Goal: Information Seeking & Learning: Learn about a topic

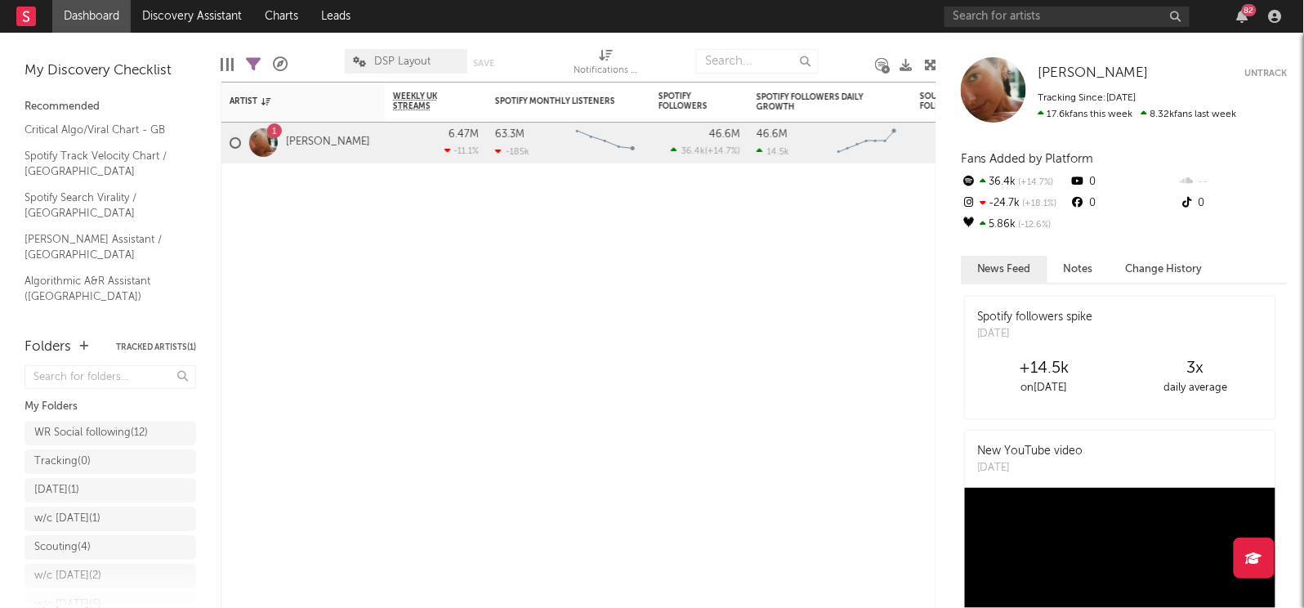
scroll to position [86, 0]
click at [74, 337] on link "Shazam Top 200 / GB" at bounding box center [102, 346] width 155 height 18
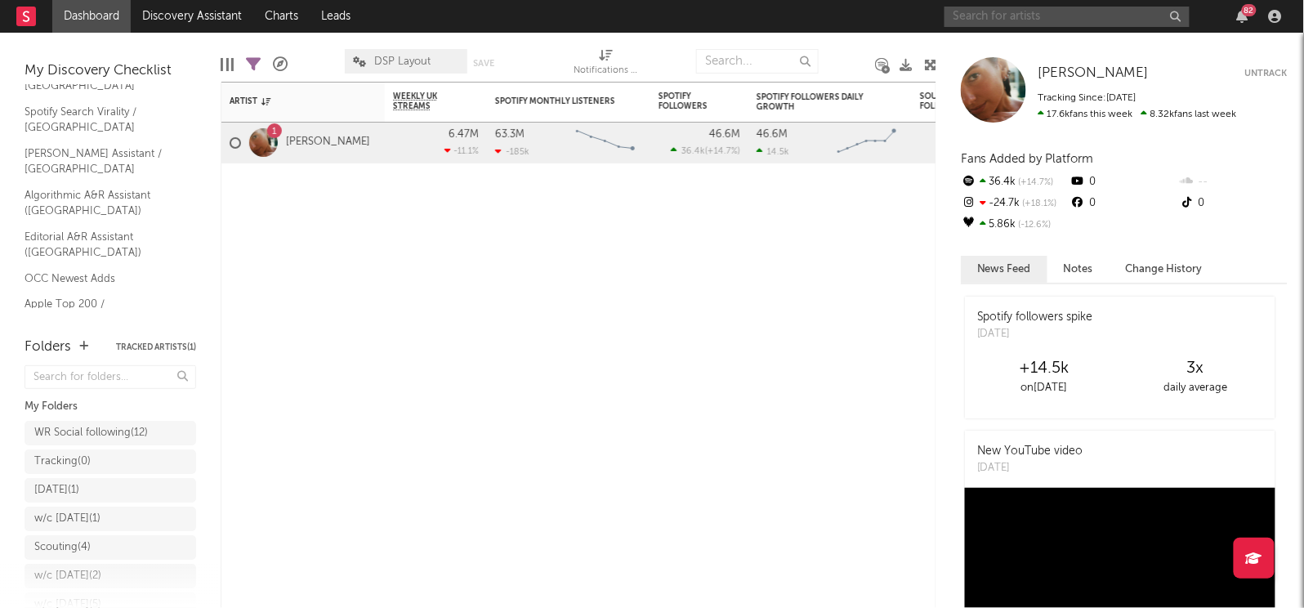
click at [995, 16] on input "text" at bounding box center [1067, 17] width 245 height 20
type input "pinkpantheress"
click at [1182, 24] on input "pinkpantheress" at bounding box center [1067, 17] width 245 height 20
click at [1168, 11] on input "pinkpantheress" at bounding box center [1067, 17] width 245 height 20
click at [1182, 21] on button "button" at bounding box center [1175, 17] width 13 height 16
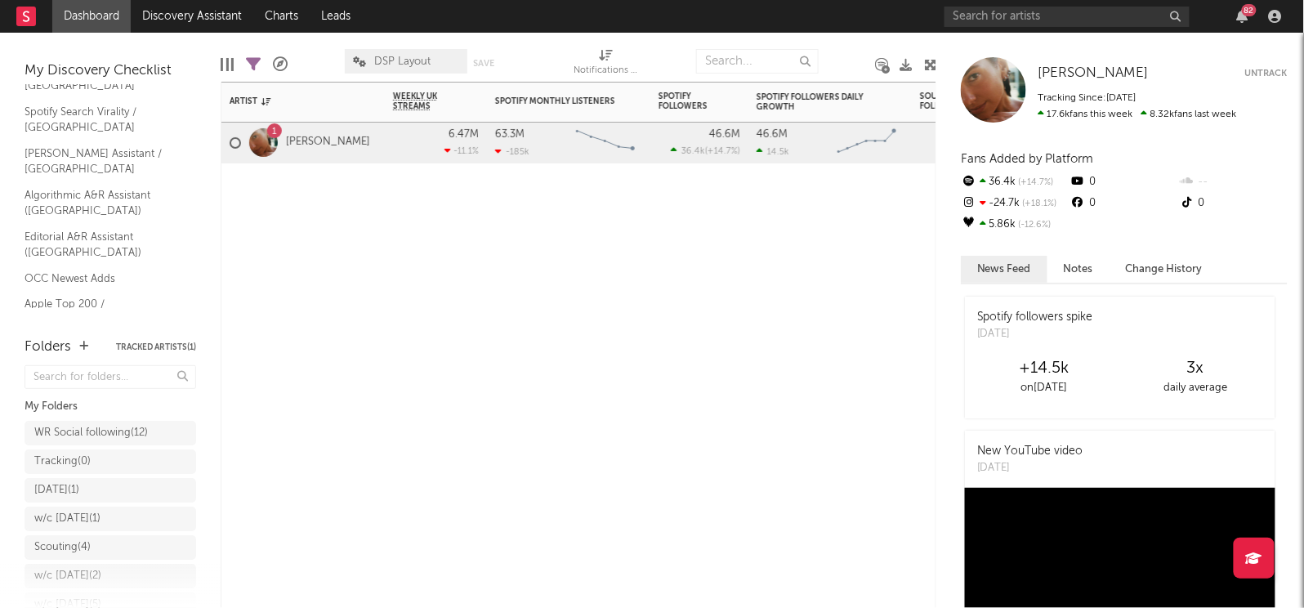
click at [799, 434] on div "Artist Notifications Weekly UK Streams WoW % Change Spotify Monthly Listeners 7…" at bounding box center [579, 345] width 716 height 526
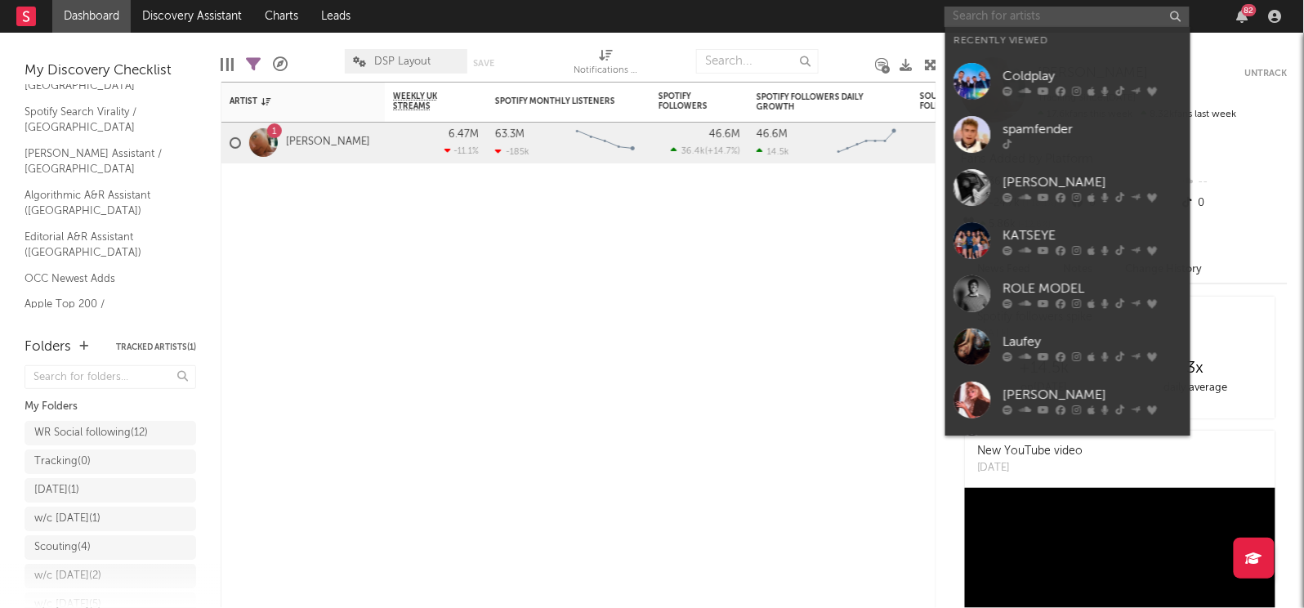
click at [1091, 12] on input "text" at bounding box center [1067, 17] width 245 height 20
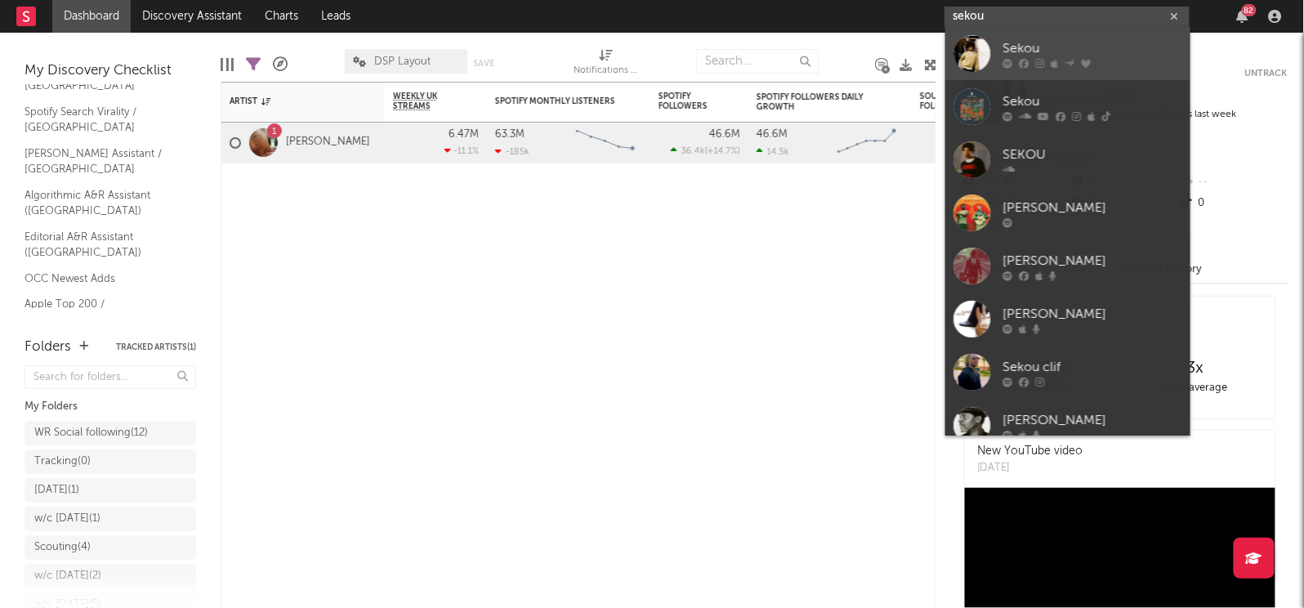
type input "sekou"
click at [1026, 43] on div "Sekou" at bounding box center [1093, 49] width 180 height 20
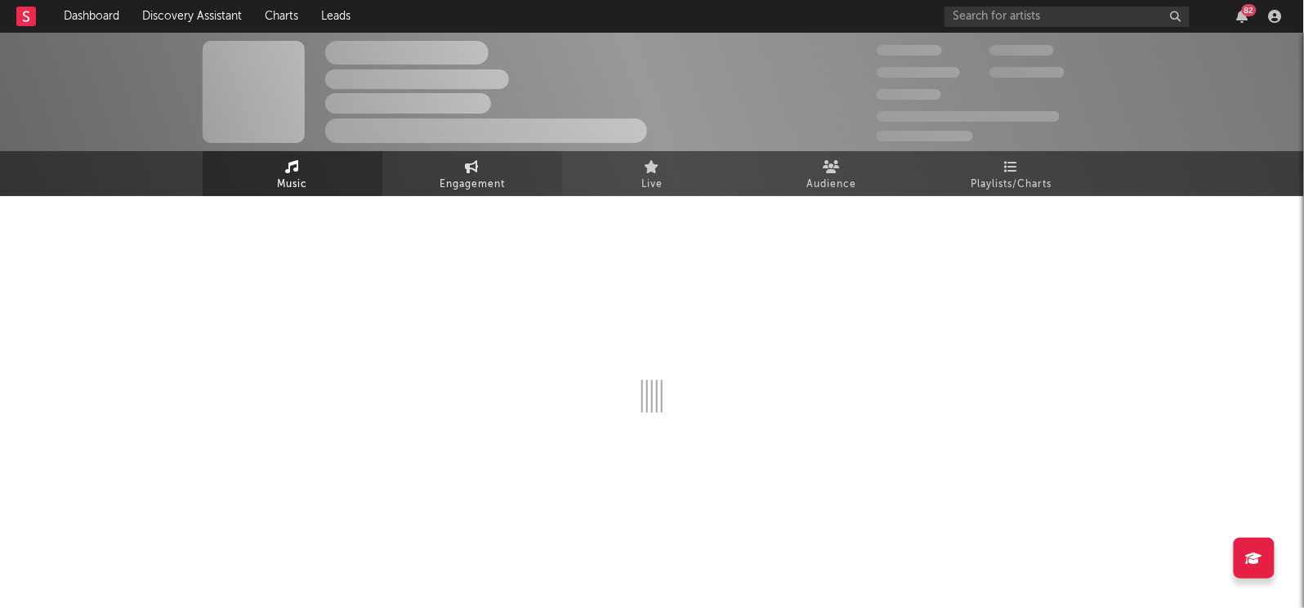
click at [458, 167] on link "Engagement" at bounding box center [472, 173] width 180 height 45
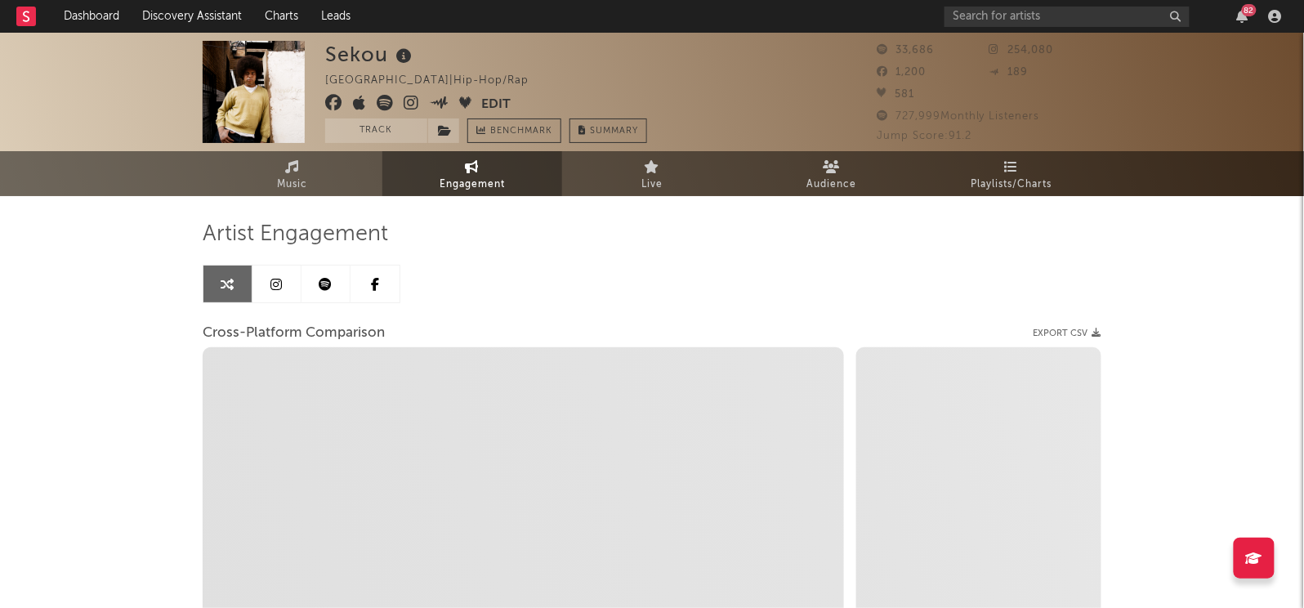
select select "1w"
click at [458, 167] on link "Engagement" at bounding box center [472, 173] width 180 height 45
select select "1m"
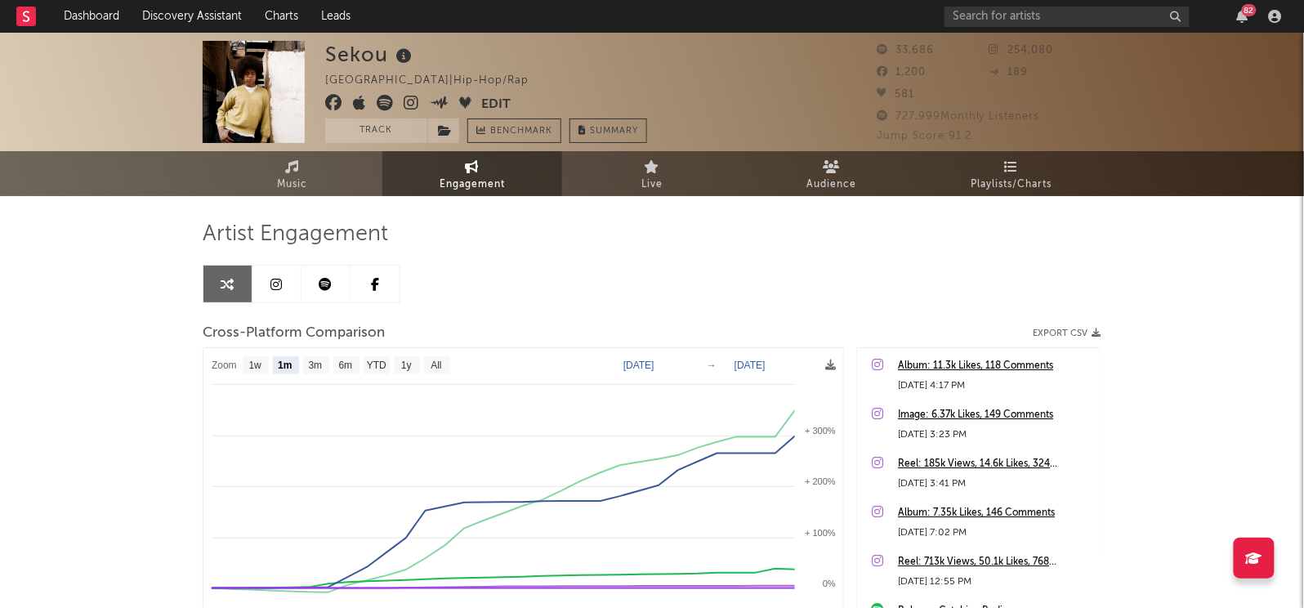
click at [497, 105] on button "Edit" at bounding box center [496, 105] width 29 height 20
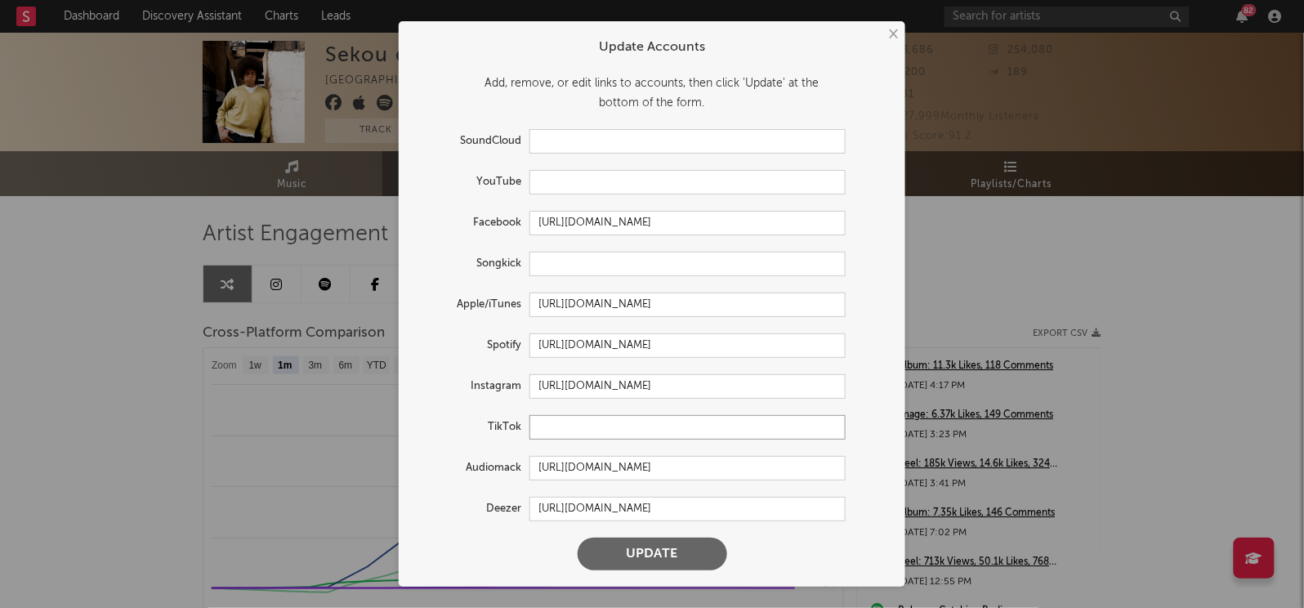
click at [606, 423] on input "text" at bounding box center [688, 427] width 316 height 25
paste input "https://www.tiktok.com/@sekouuuuuuuuuuuu"
type input "https://www.tiktok.com/@sekouuuuuuuuuuuu"
click at [664, 568] on button "Update" at bounding box center [653, 554] width 150 height 33
select select "1w"
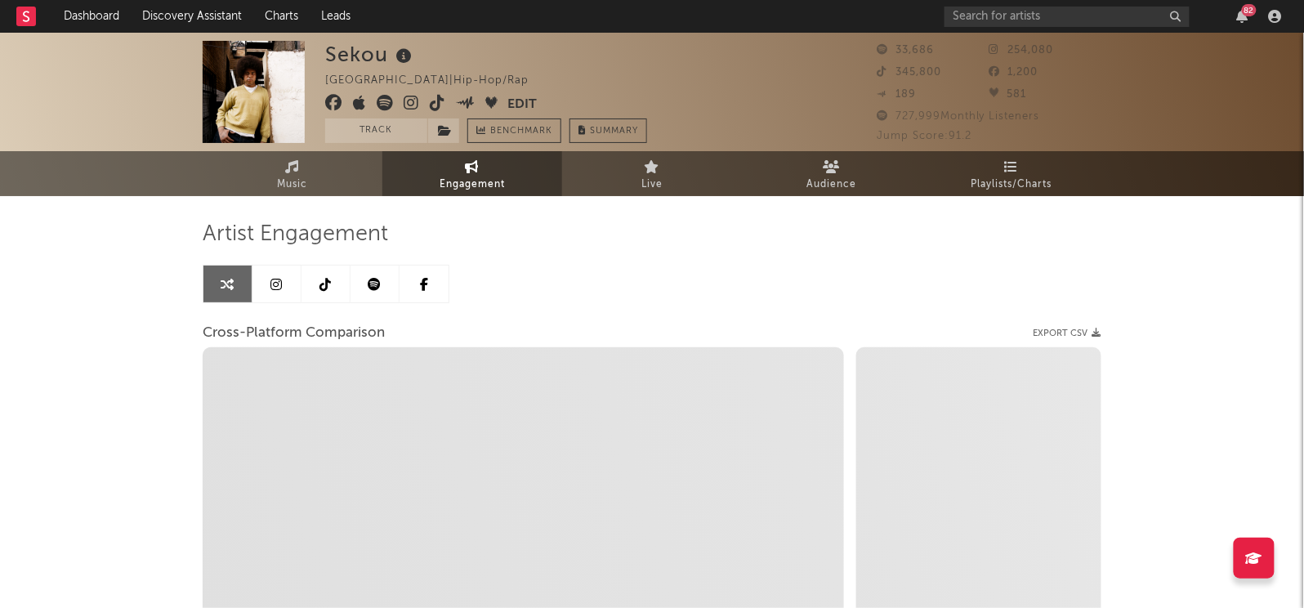
click at [312, 279] on link at bounding box center [326, 284] width 49 height 37
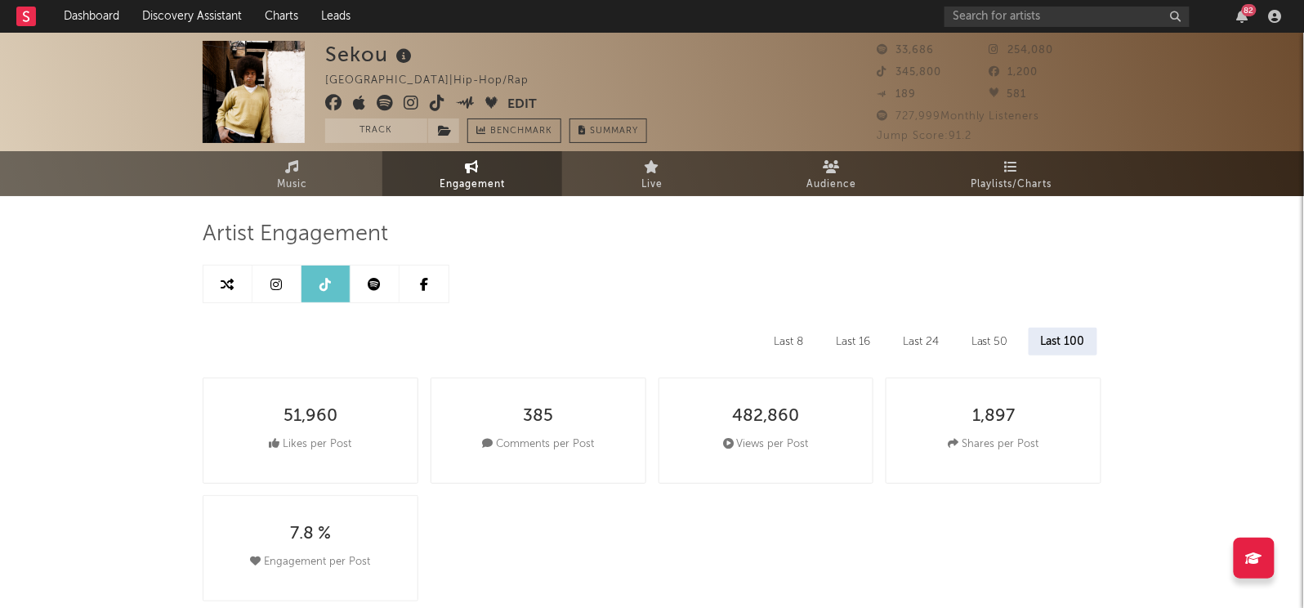
select select "6m"
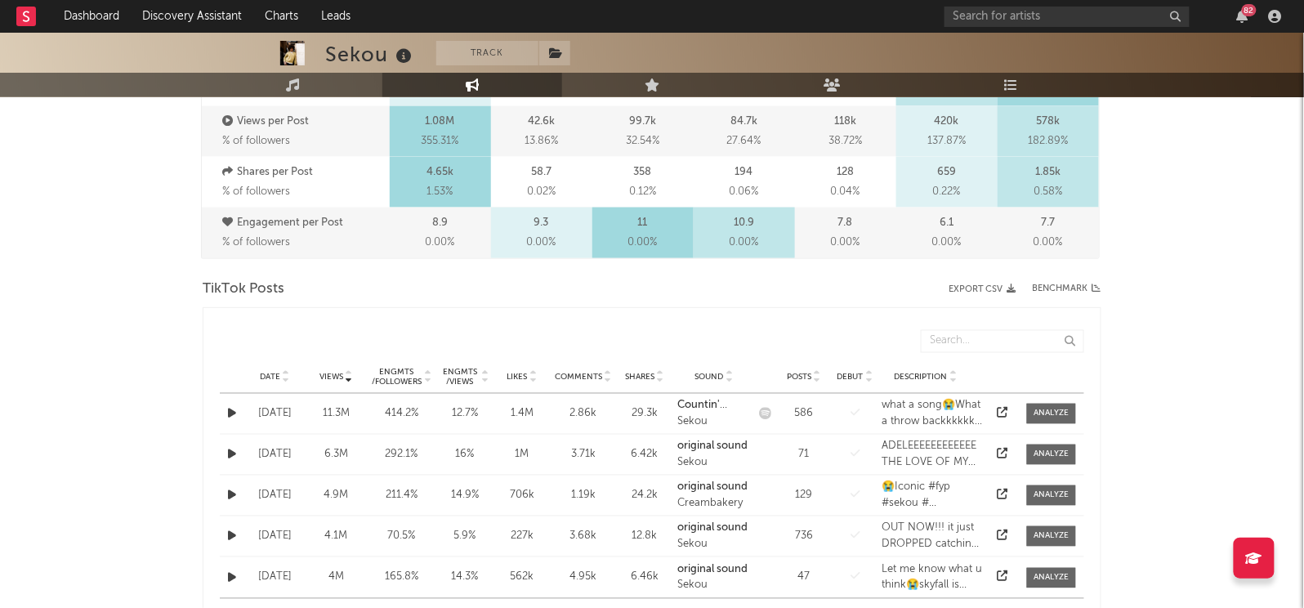
scroll to position [722, 0]
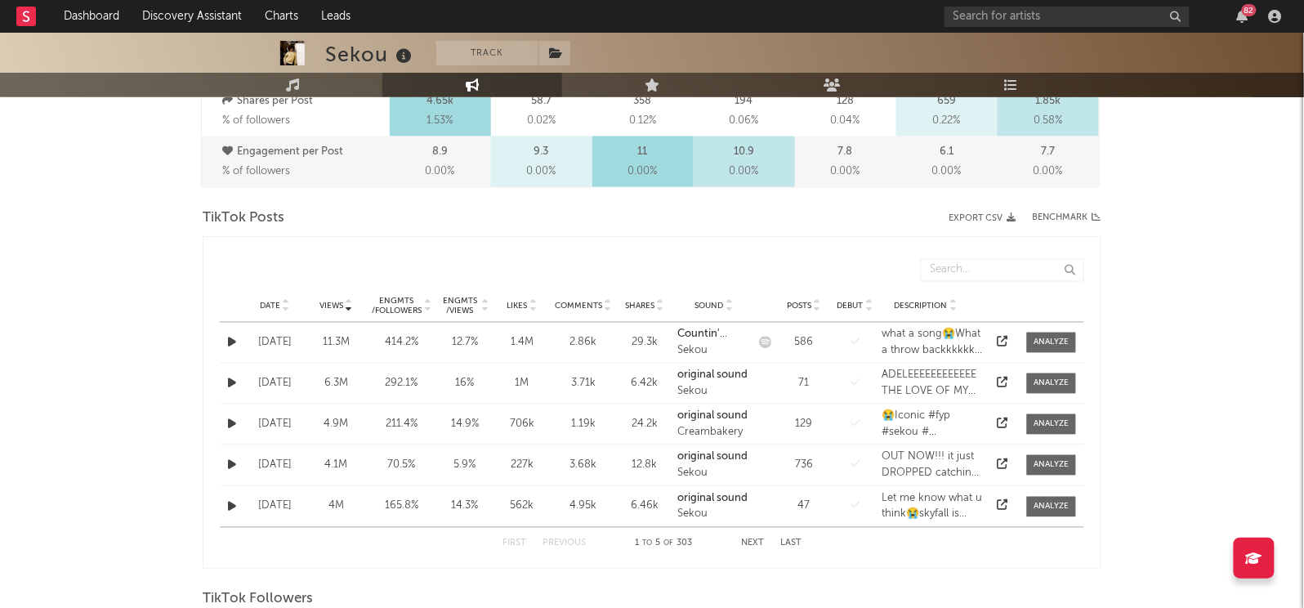
click at [463, 302] on div "Engmts / Views" at bounding box center [459, 307] width 39 height 20
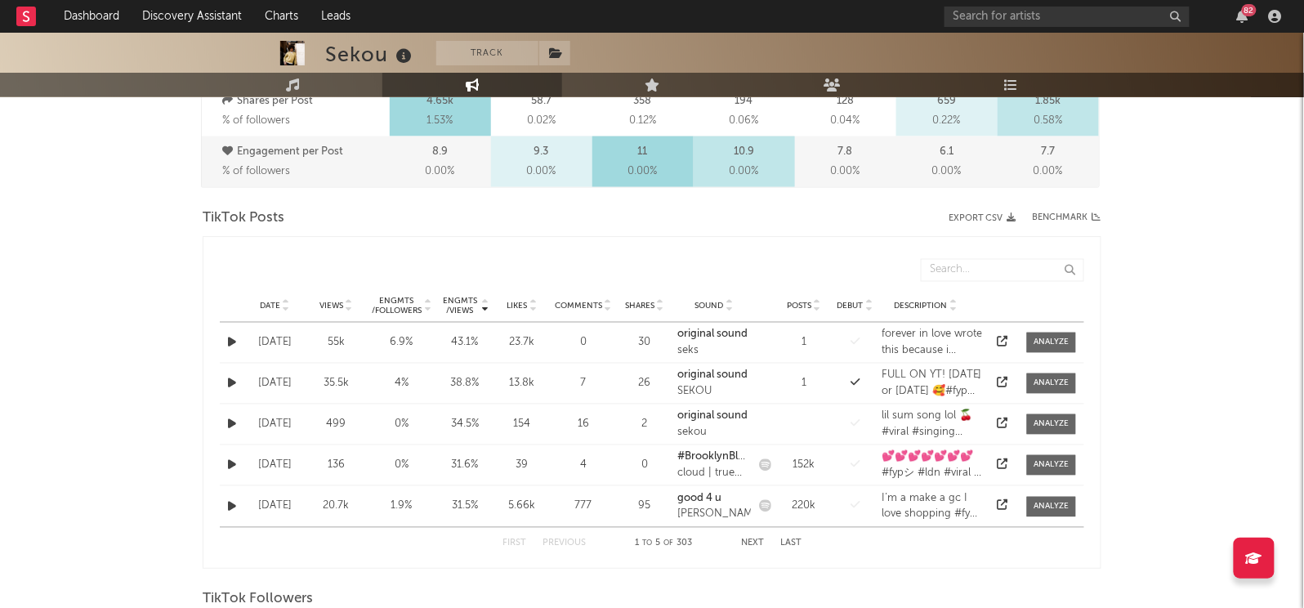
click at [333, 306] on span "Views" at bounding box center [332, 307] width 24 height 10
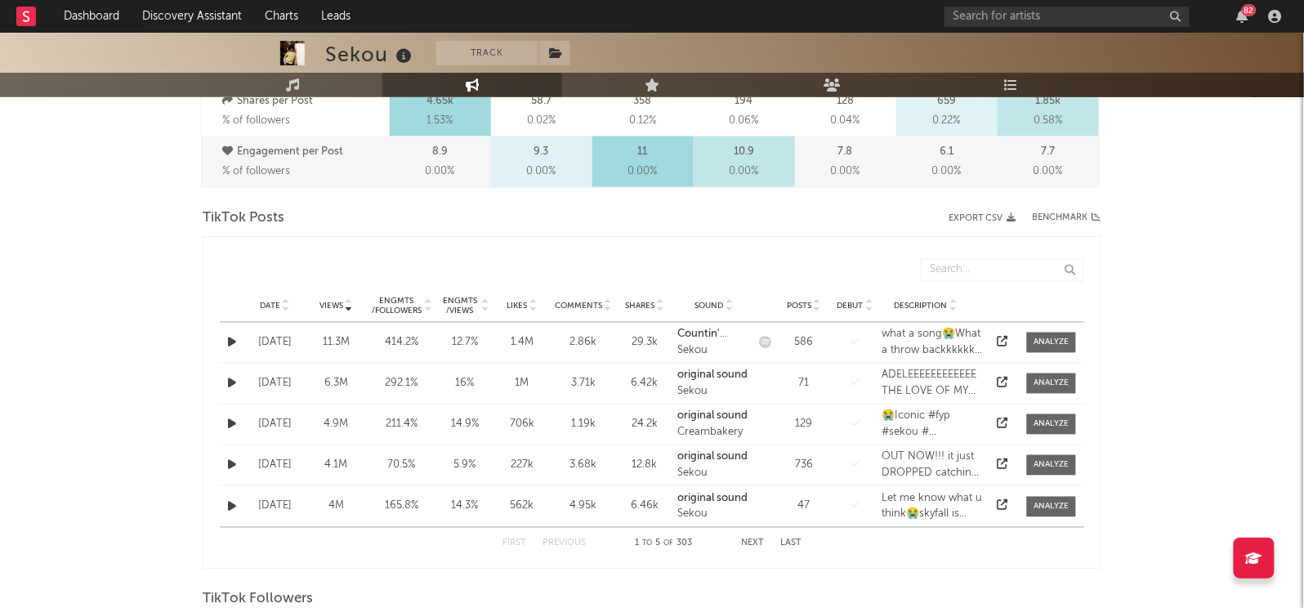
click at [1005, 341] on icon at bounding box center [1003, 342] width 11 height 11
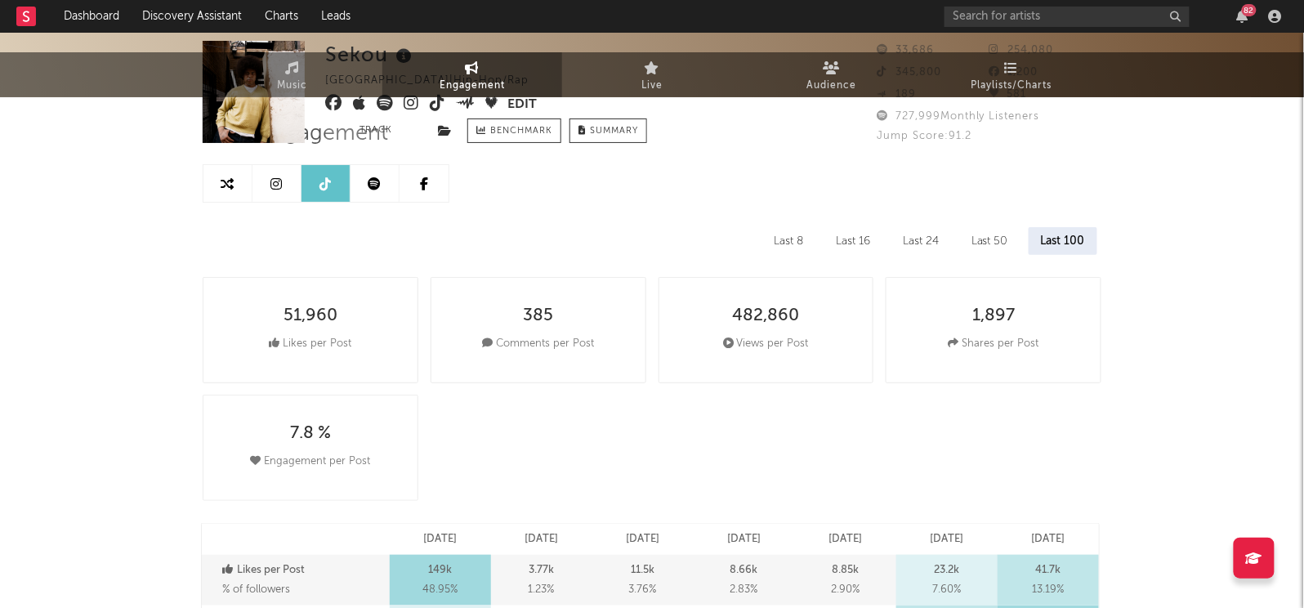
scroll to position [0, 0]
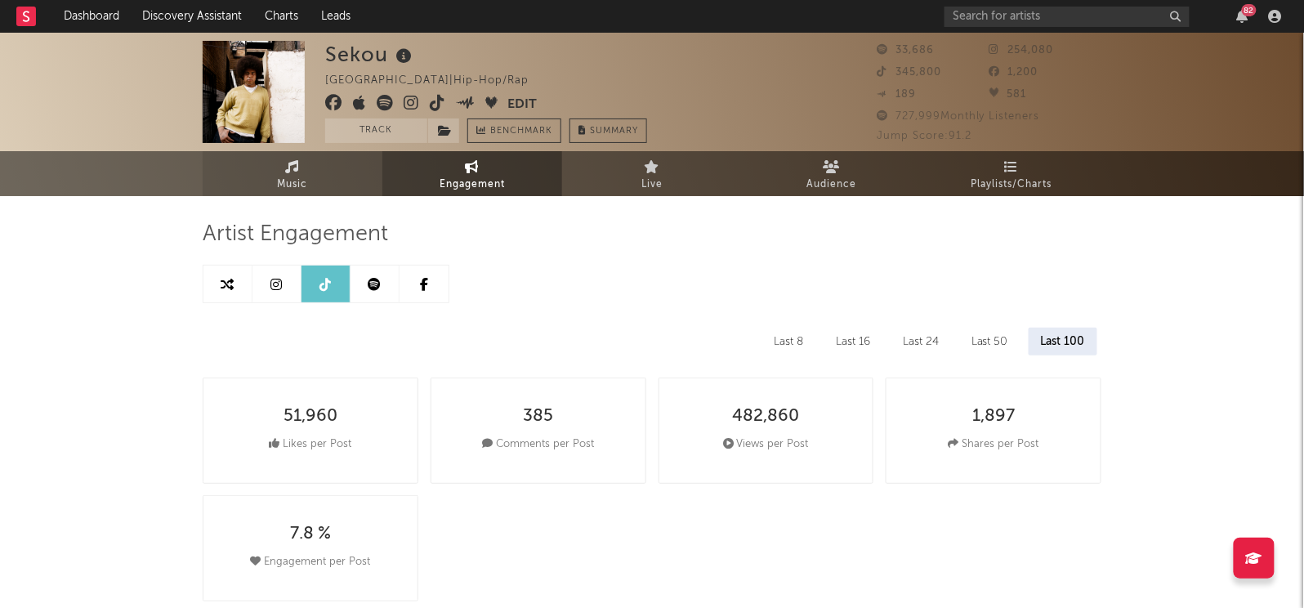
click at [276, 186] on link "Music" at bounding box center [293, 173] width 180 height 45
select select "6m"
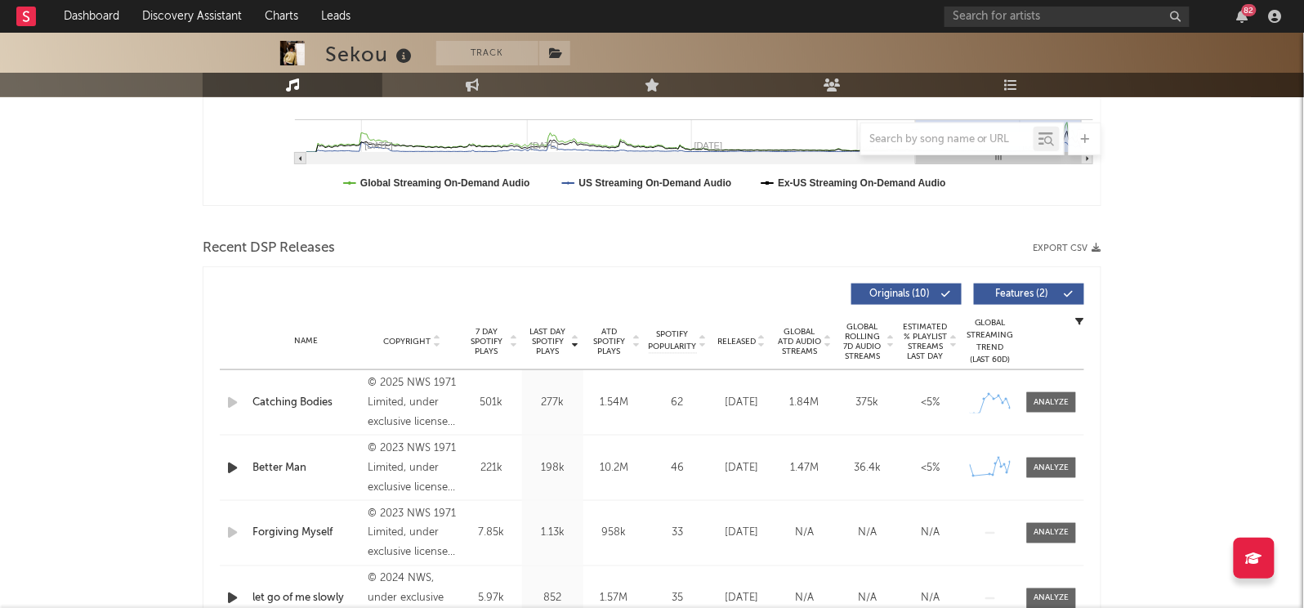
scroll to position [450, 0]
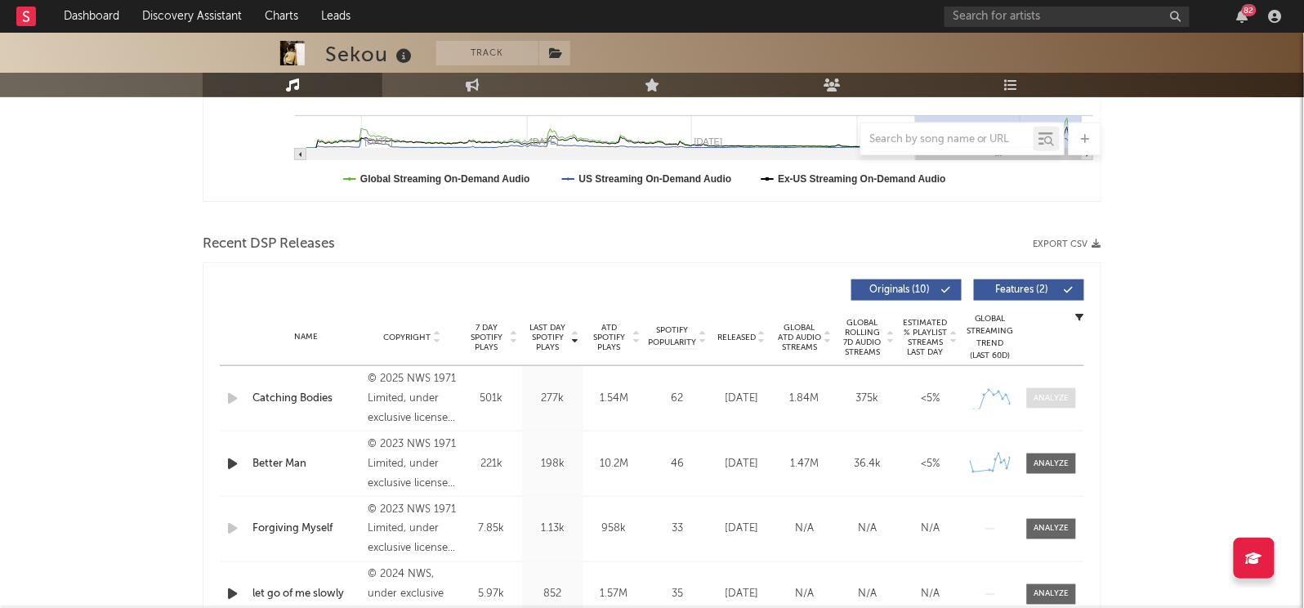
click at [1052, 402] on span at bounding box center [1051, 398] width 49 height 20
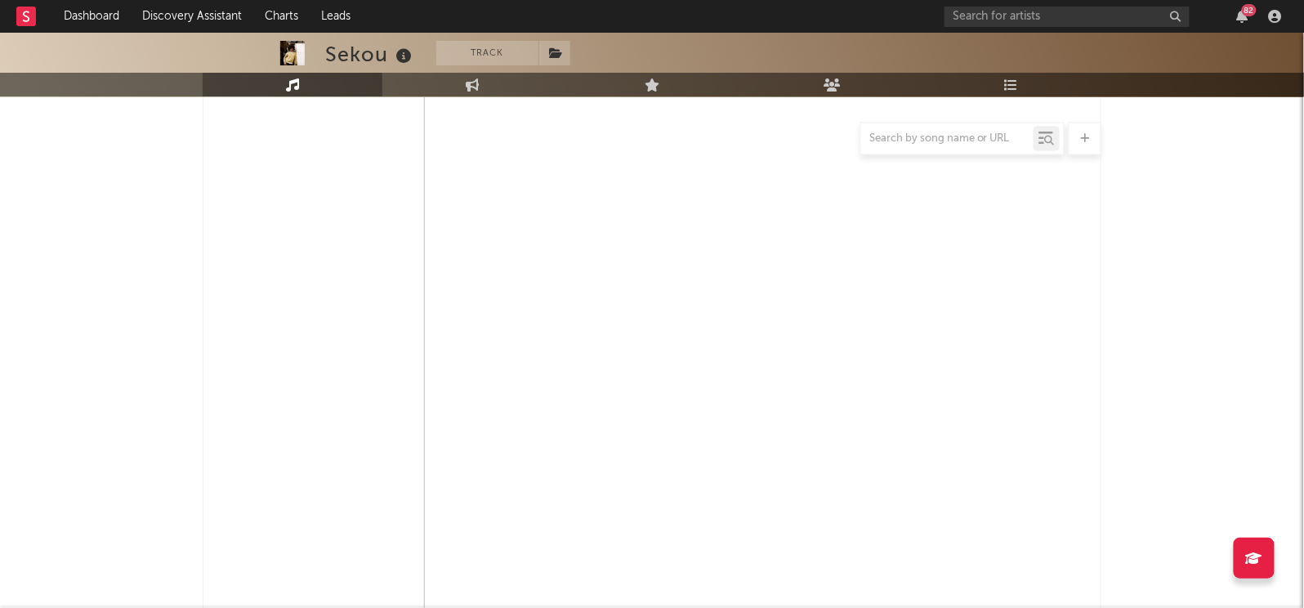
scroll to position [690, 0]
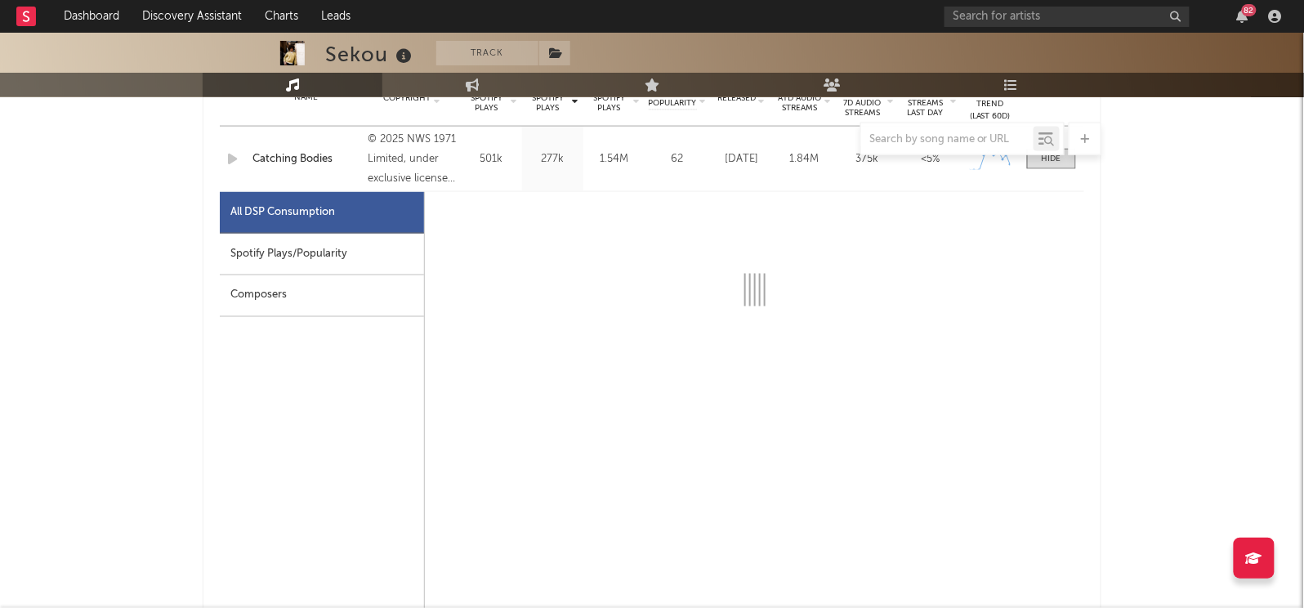
select select "1w"
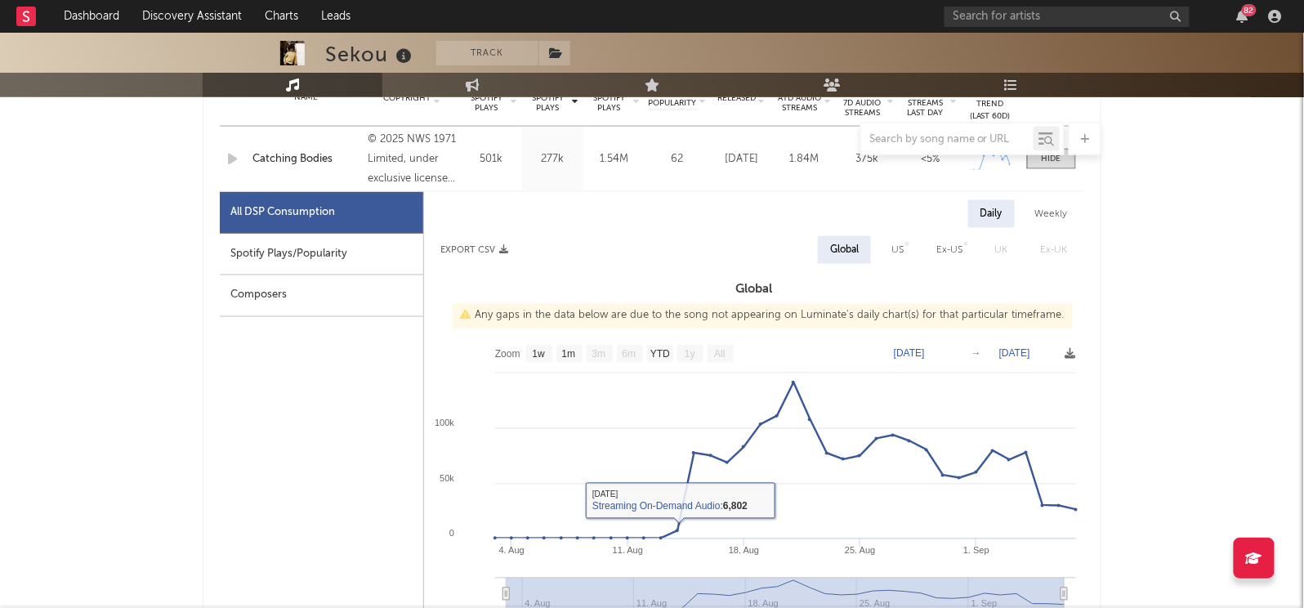
click at [309, 258] on div "Spotify Plays/Popularity" at bounding box center [321, 255] width 203 height 42
select select "1w"
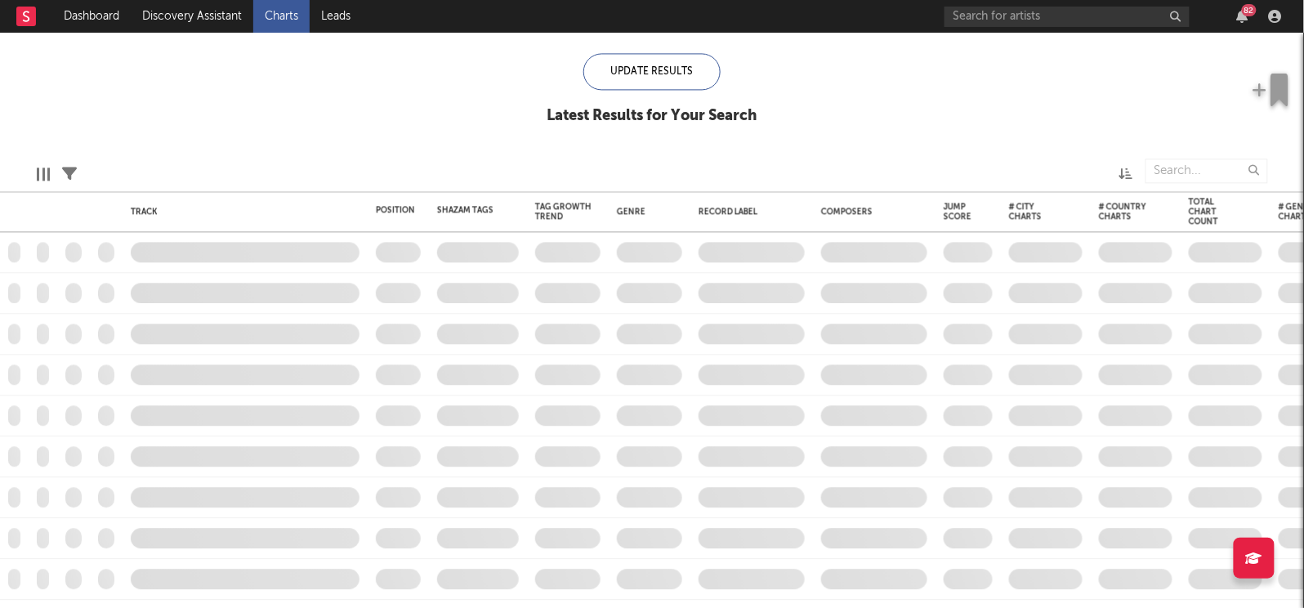
checkbox input "true"
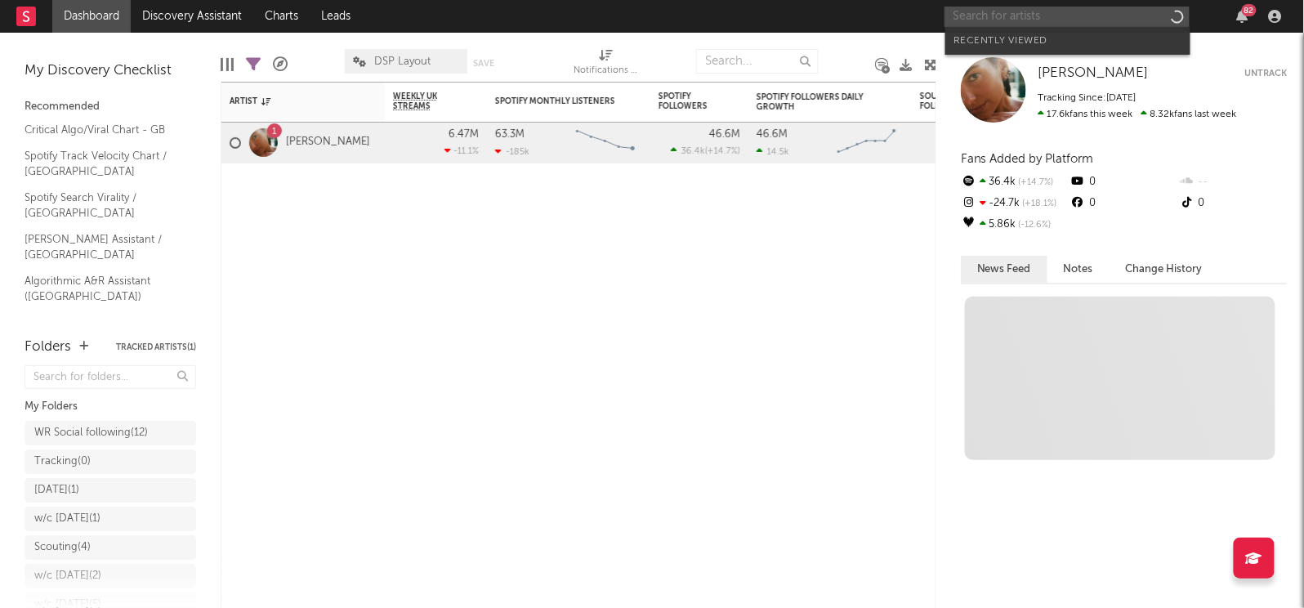
click at [1071, 11] on input "text" at bounding box center [1067, 17] width 245 height 20
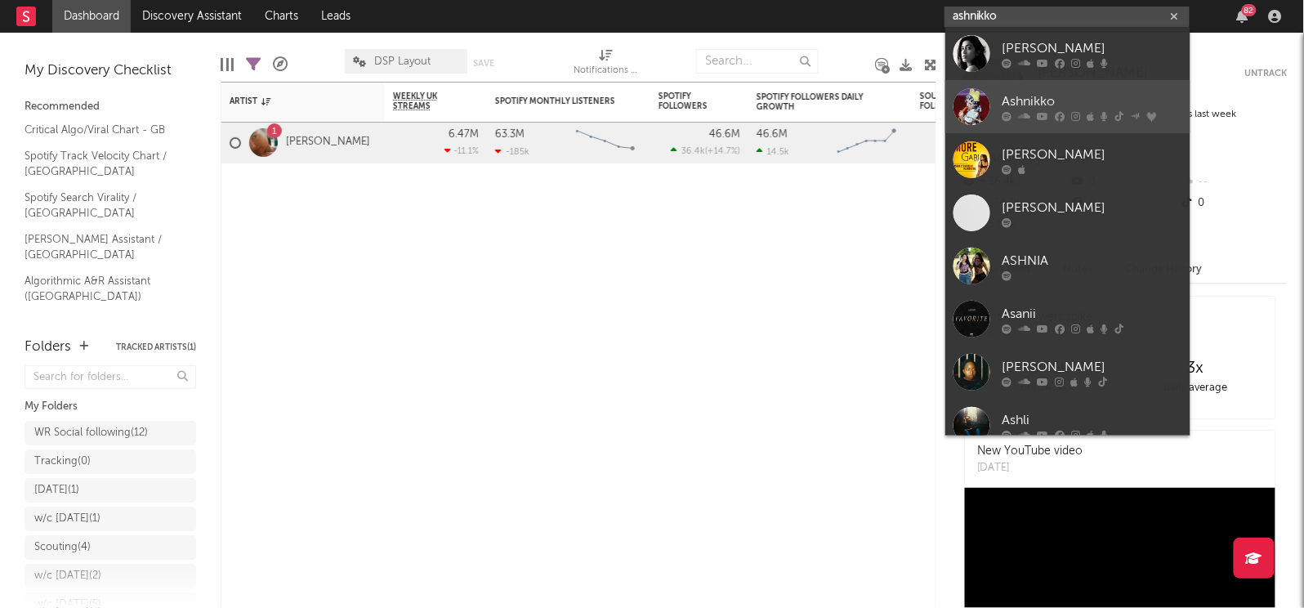
type input "ashnikko"
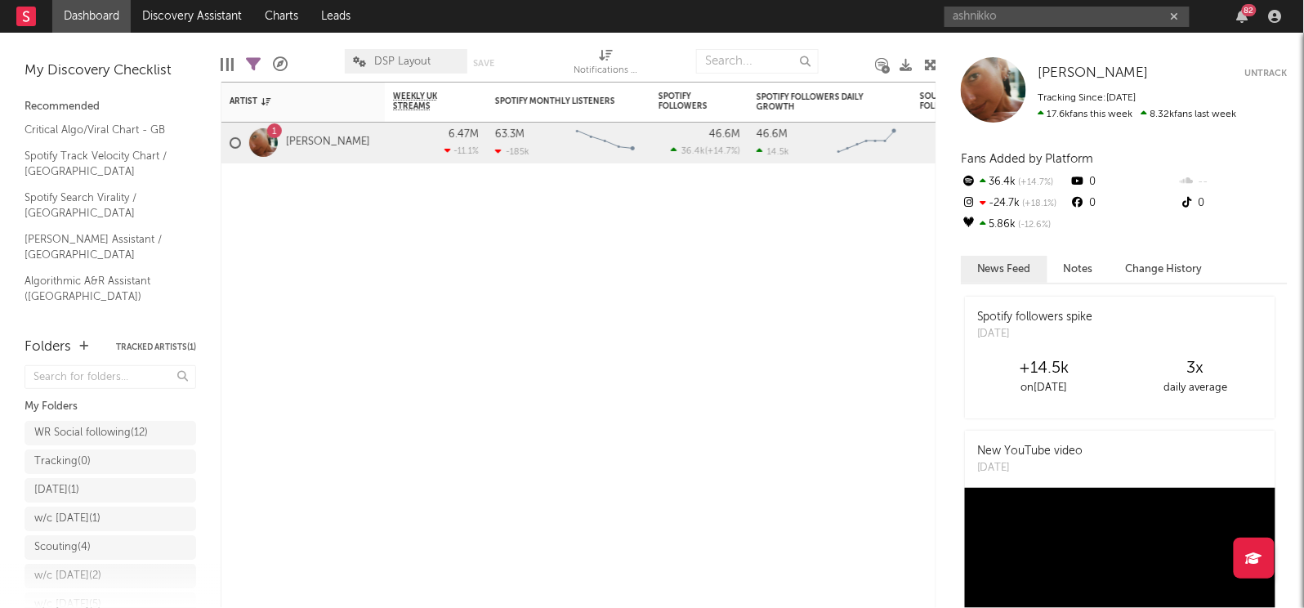
click at [999, 100] on div at bounding box center [993, 89] width 65 height 65
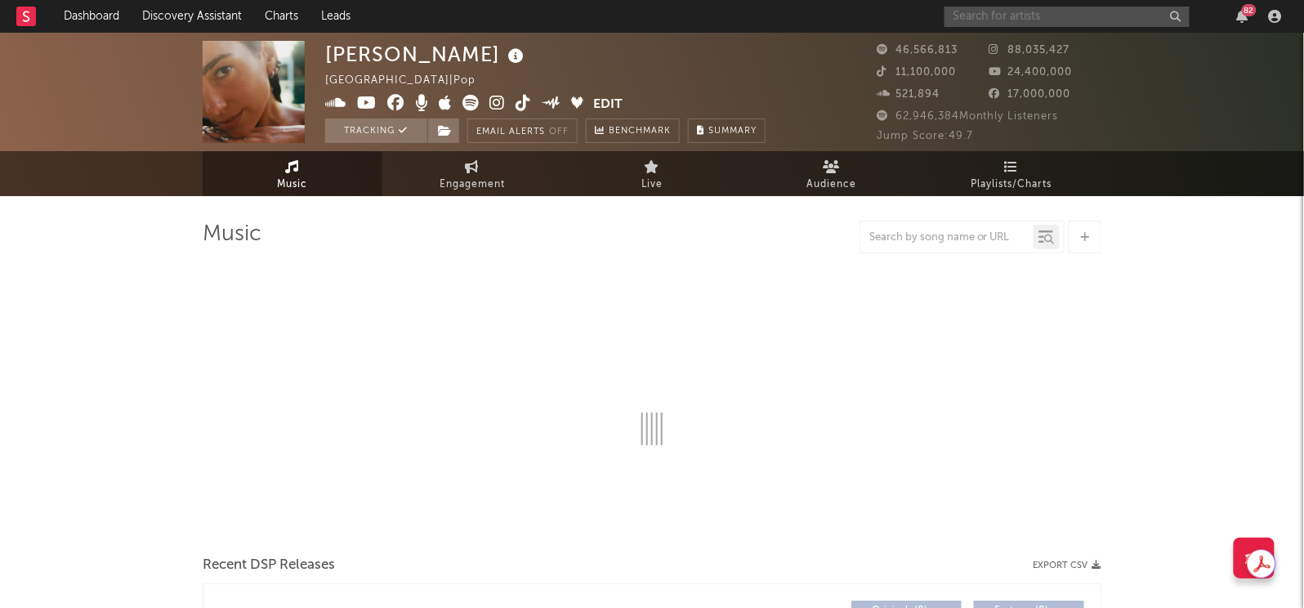
click at [1045, 14] on input "text" at bounding box center [1067, 17] width 245 height 20
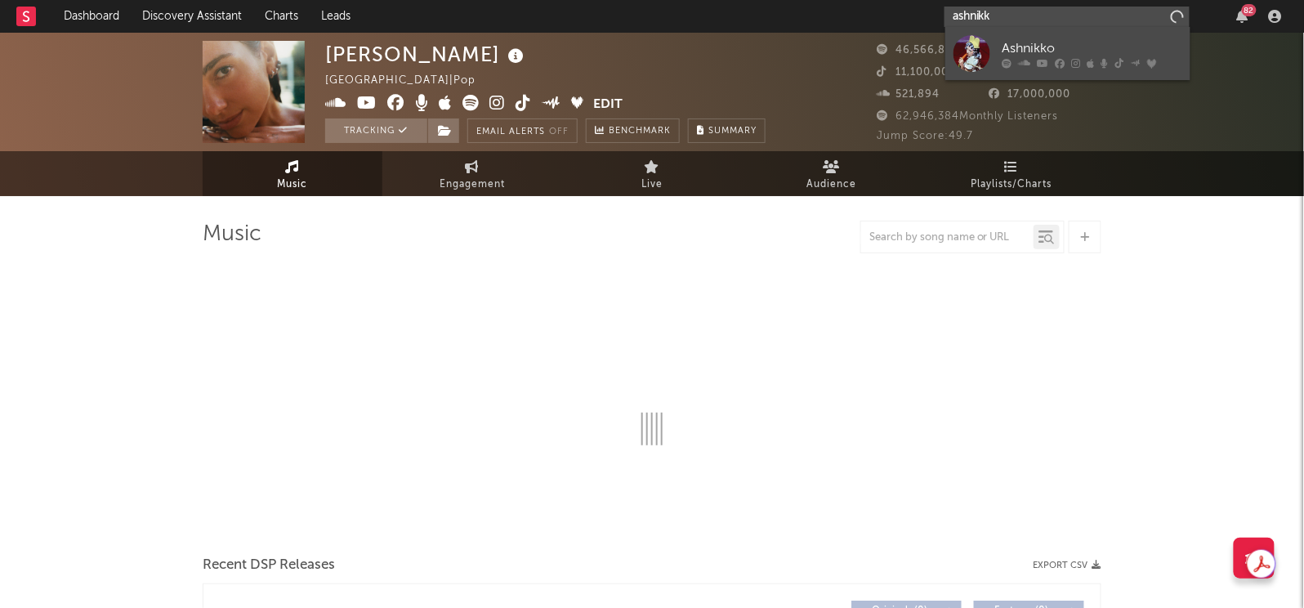
type input "ashnikk"
click at [981, 54] on div at bounding box center [972, 53] width 37 height 37
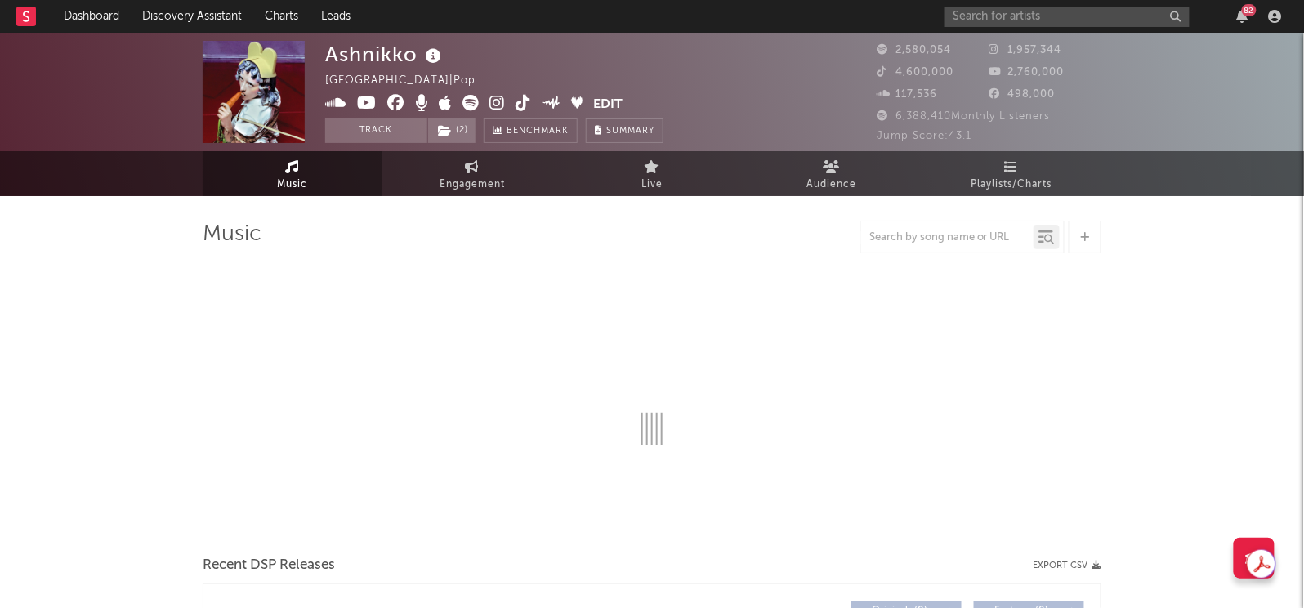
select select "6m"
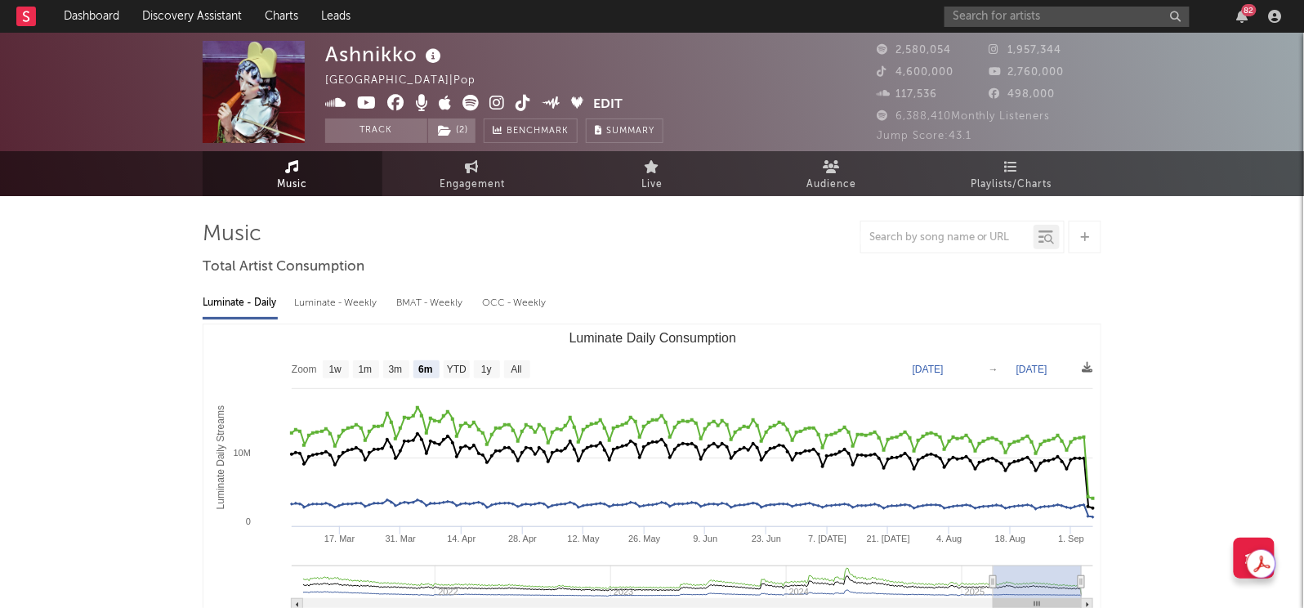
select select "6m"
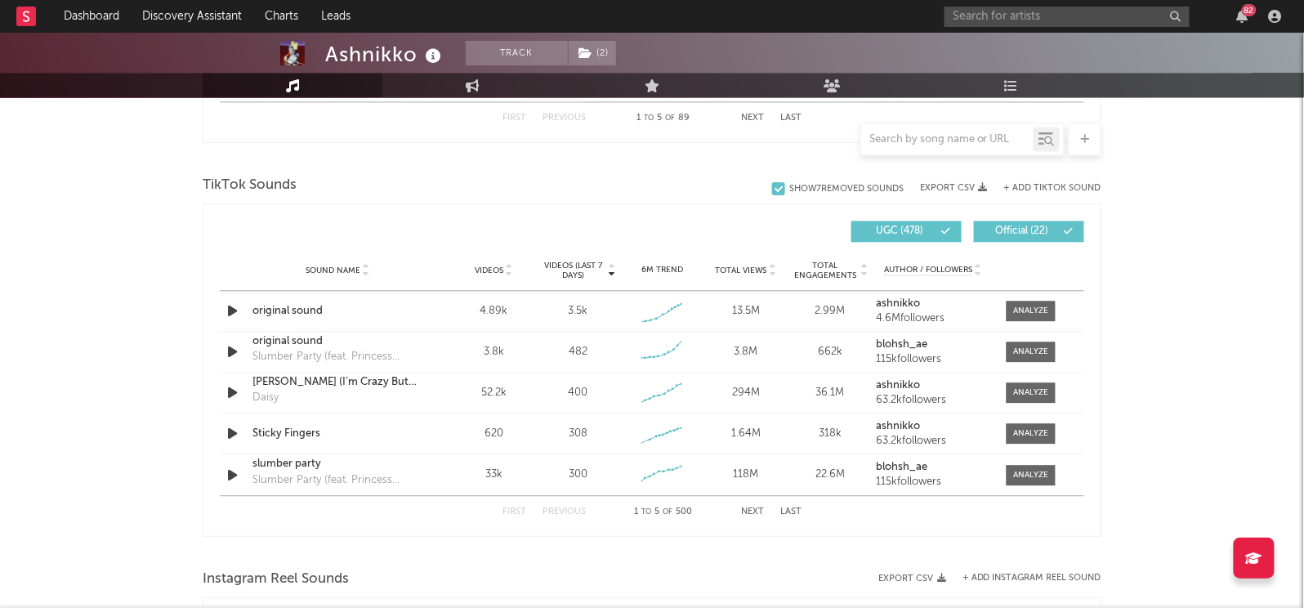
scroll to position [1034, 0]
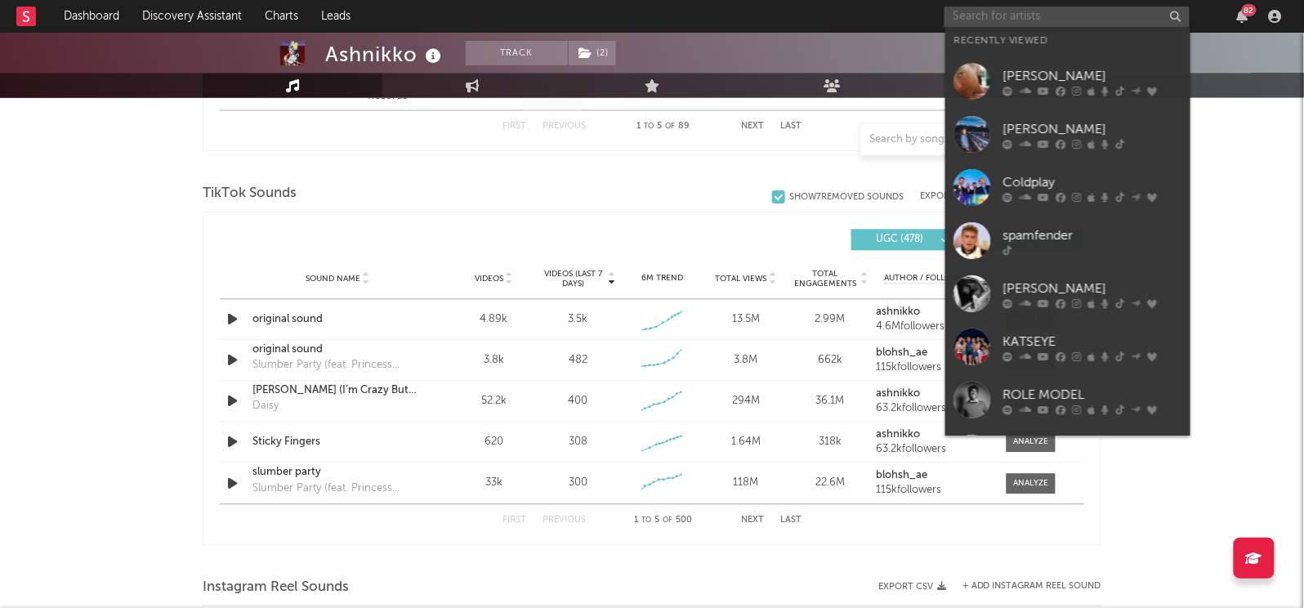
click at [1029, 19] on input "text" at bounding box center [1067, 17] width 245 height 20
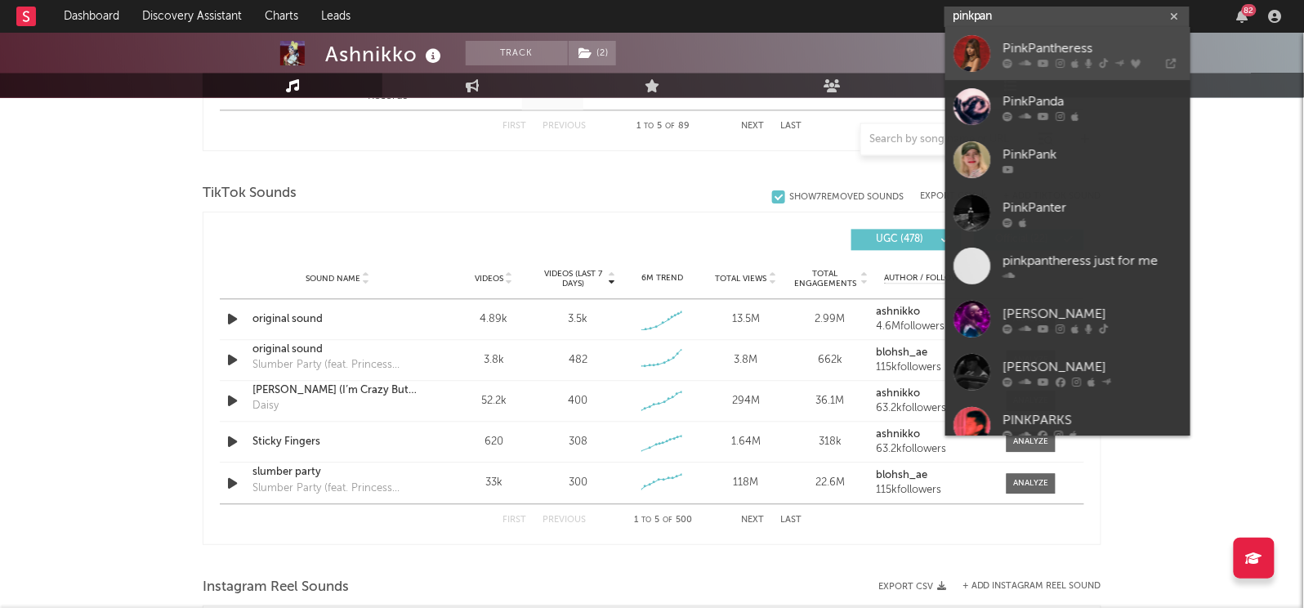
type input "pinkpan"
click at [998, 38] on link "PinkPantheress" at bounding box center [1068, 53] width 245 height 53
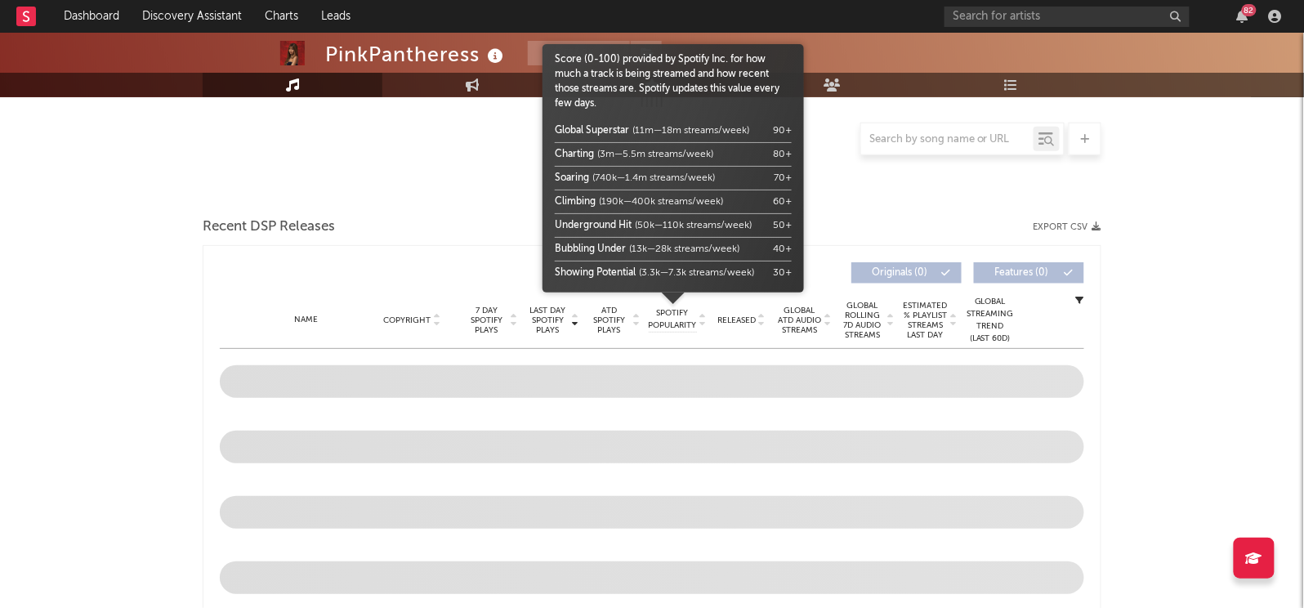
scroll to position [467, 0]
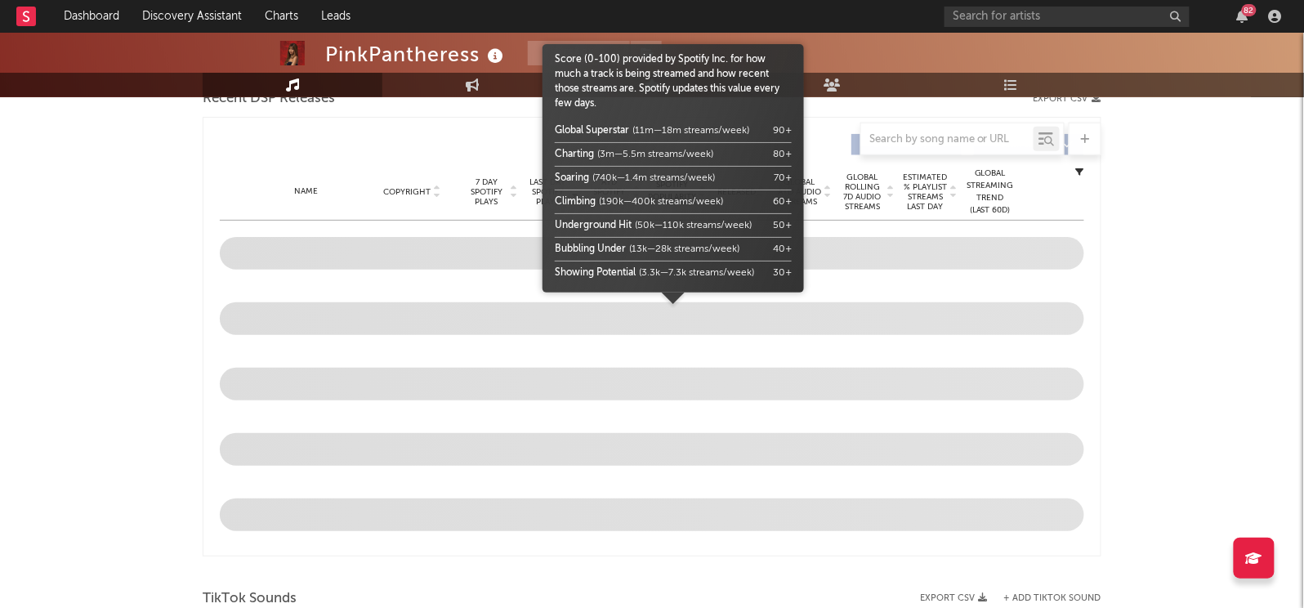
select select "6m"
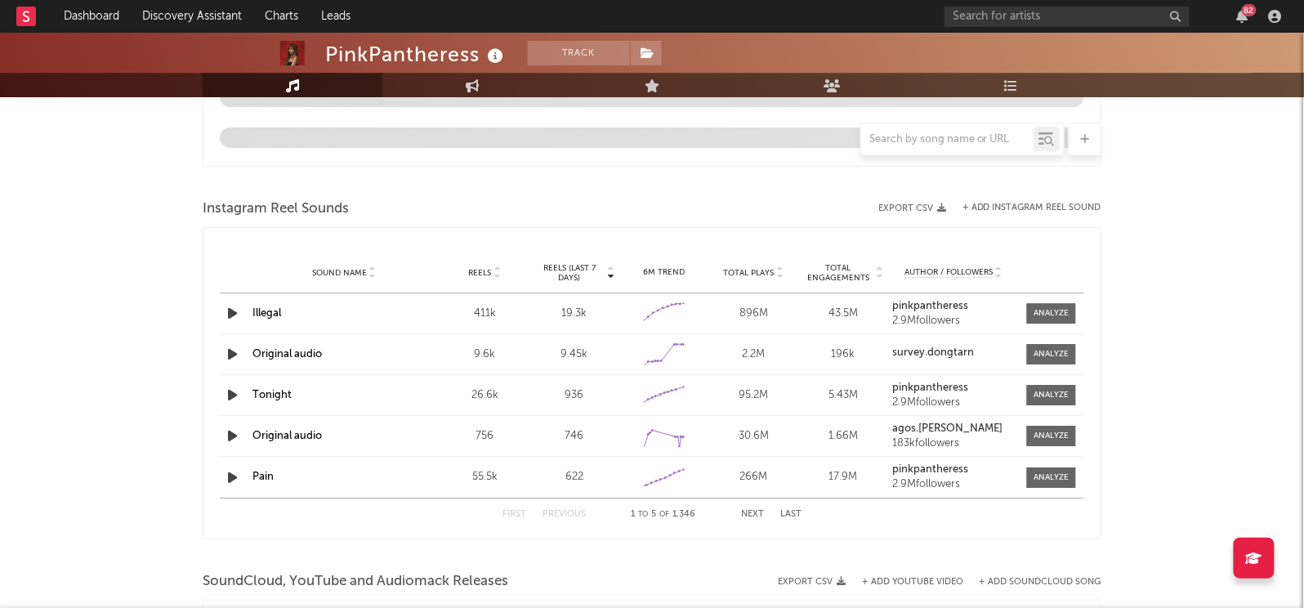
scroll to position [1147, 0]
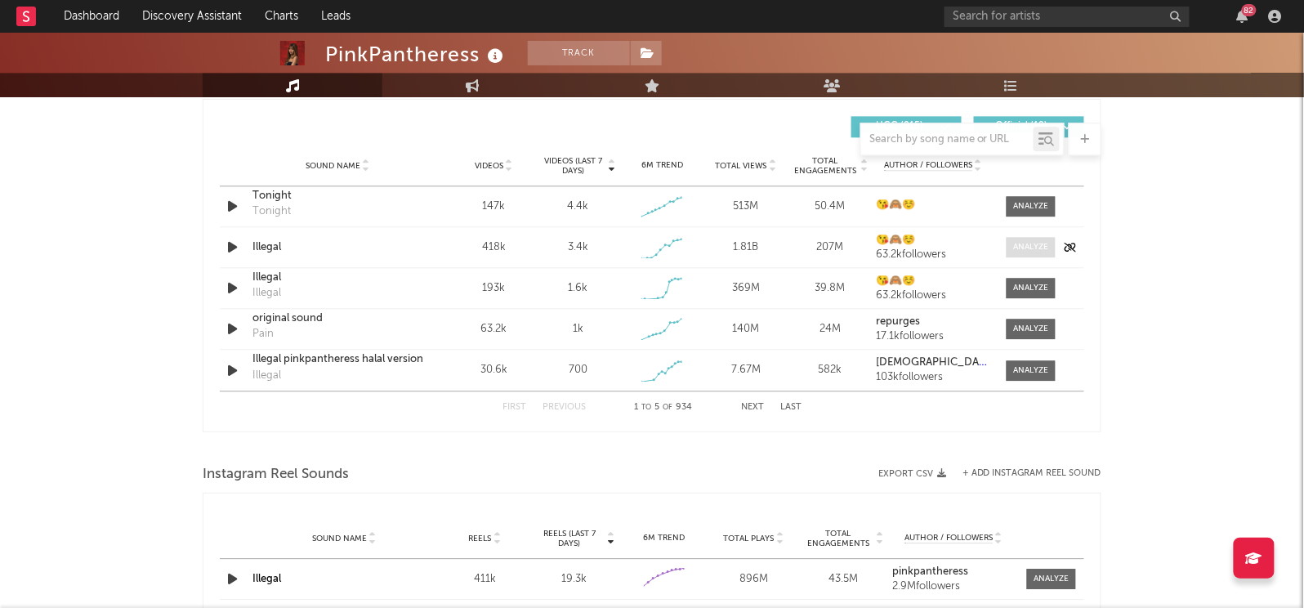
click at [1010, 248] on span at bounding box center [1031, 247] width 49 height 20
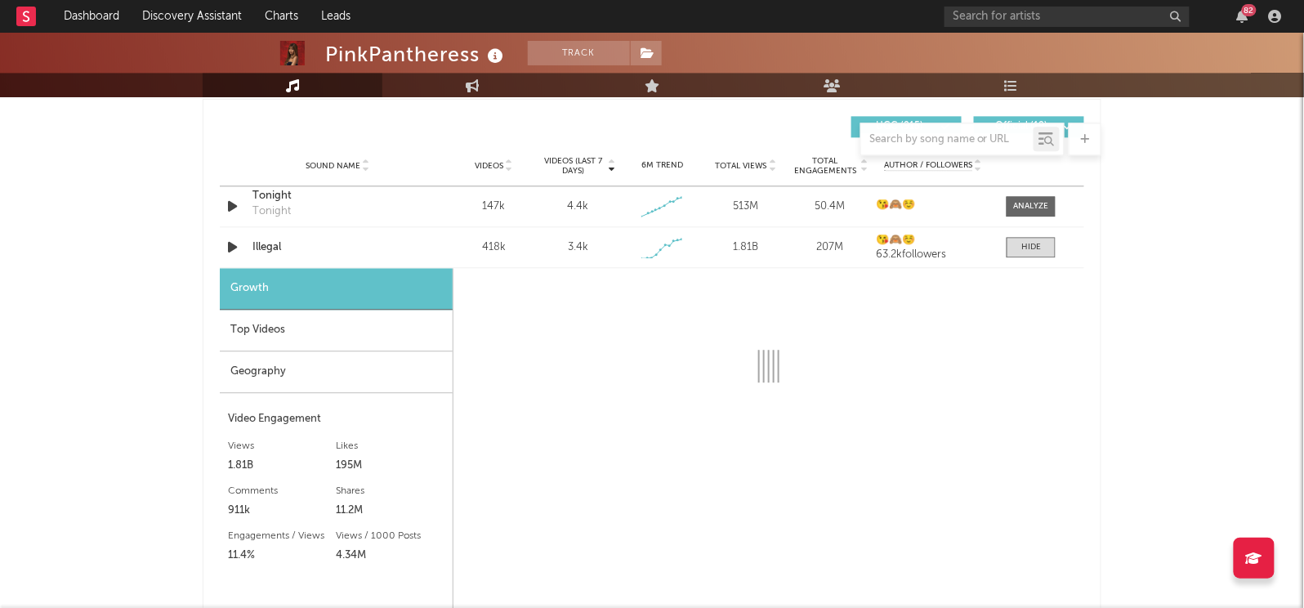
select select "1w"
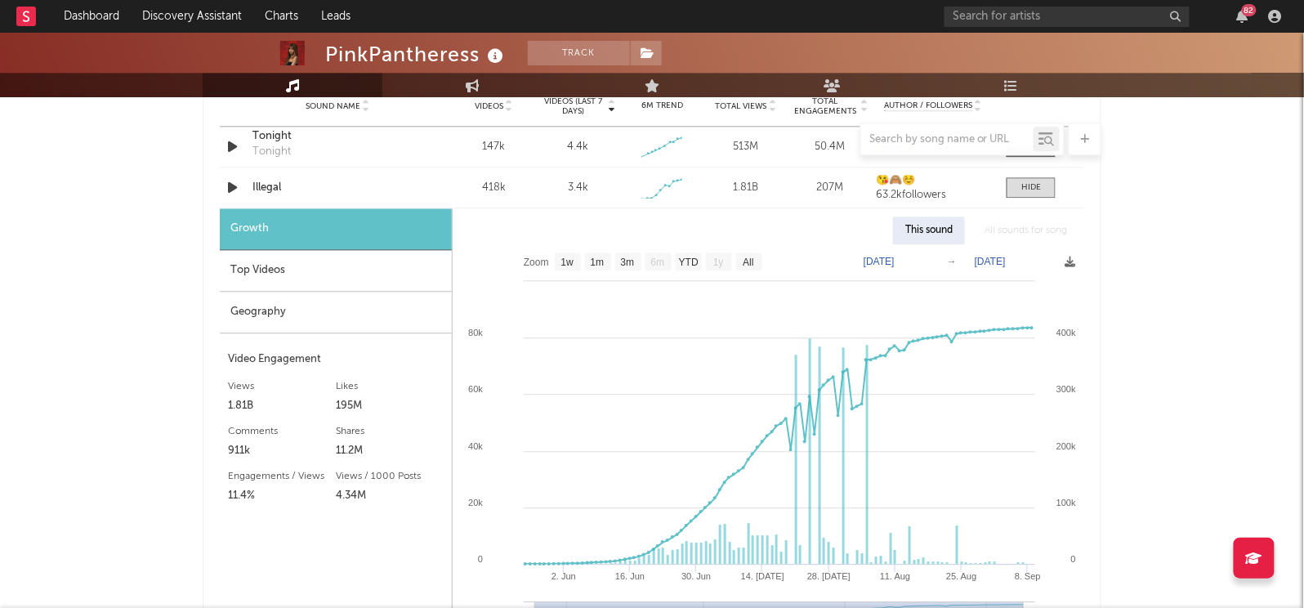
scroll to position [1203, 0]
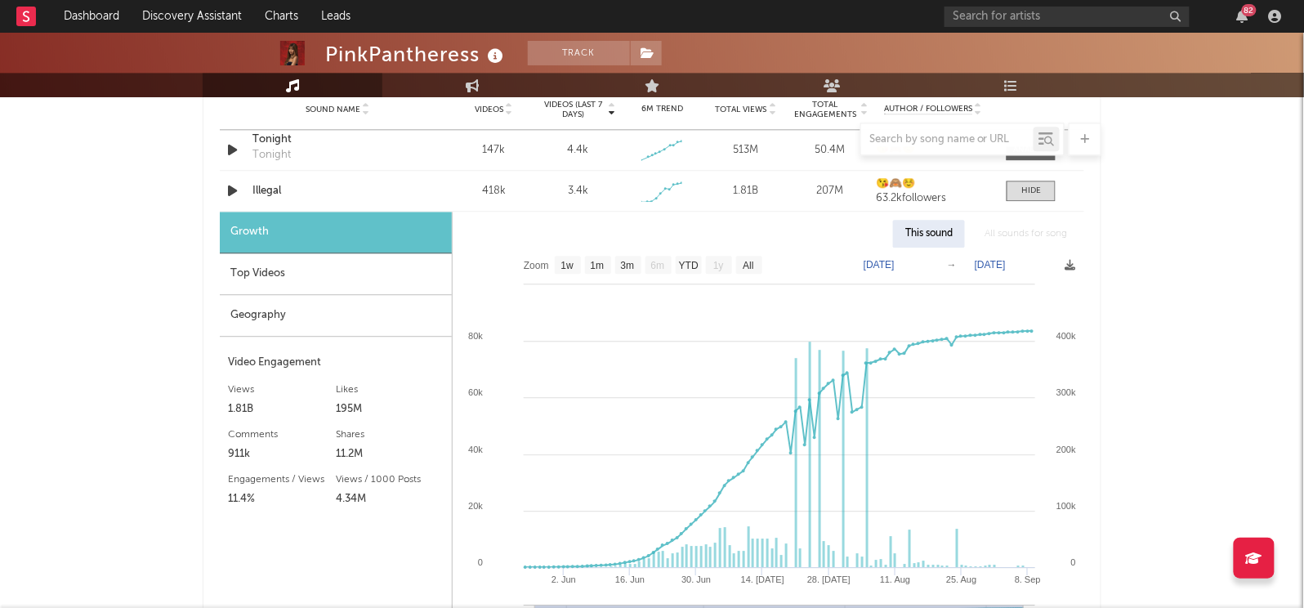
click at [993, 261] on text "[DATE]" at bounding box center [990, 264] width 31 height 11
click at [1036, 262] on input "[DATE]" at bounding box center [998, 265] width 76 height 16
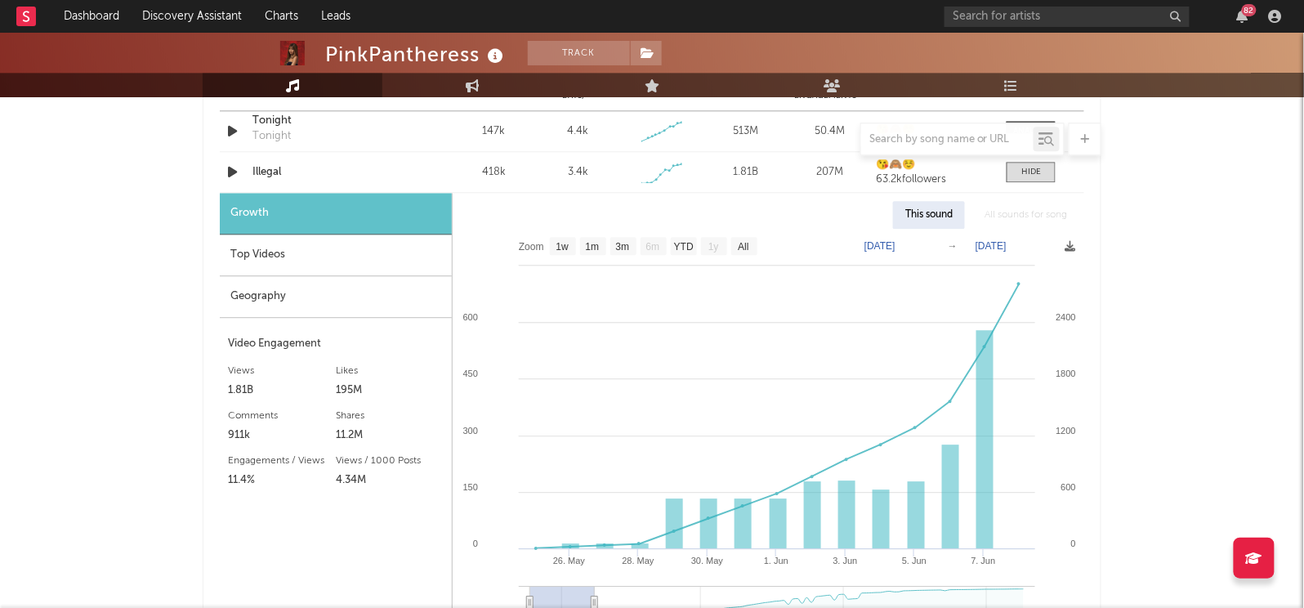
scroll to position [1223, 0]
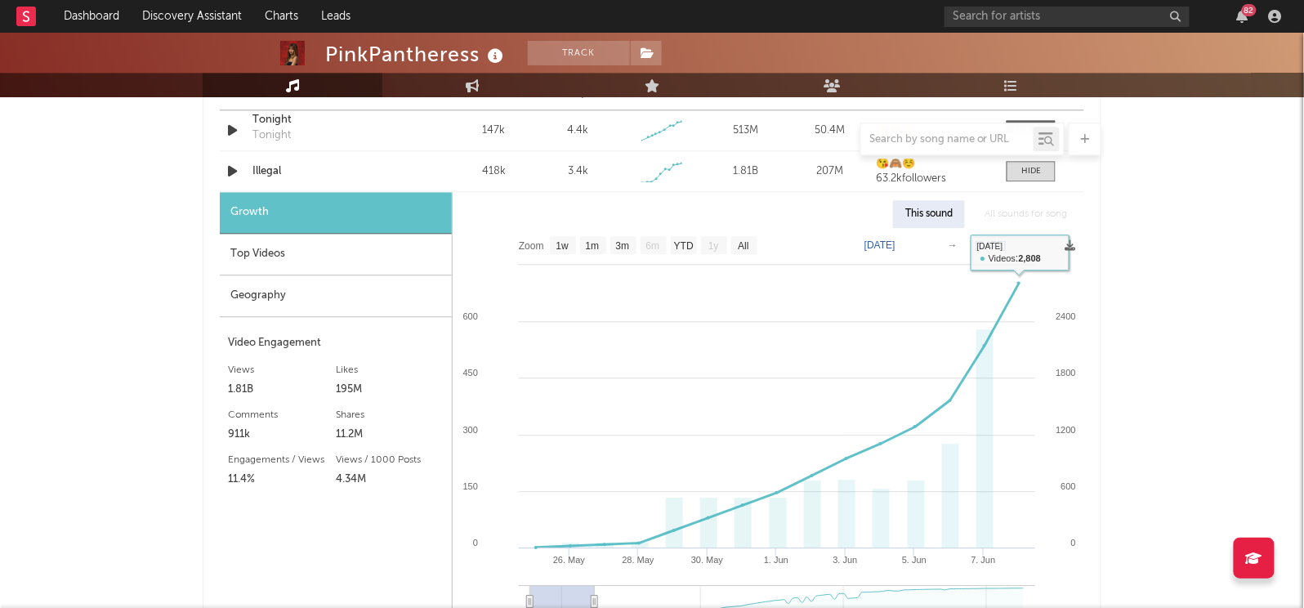
click at [1014, 260] on rect at bounding box center [769, 435] width 632 height 414
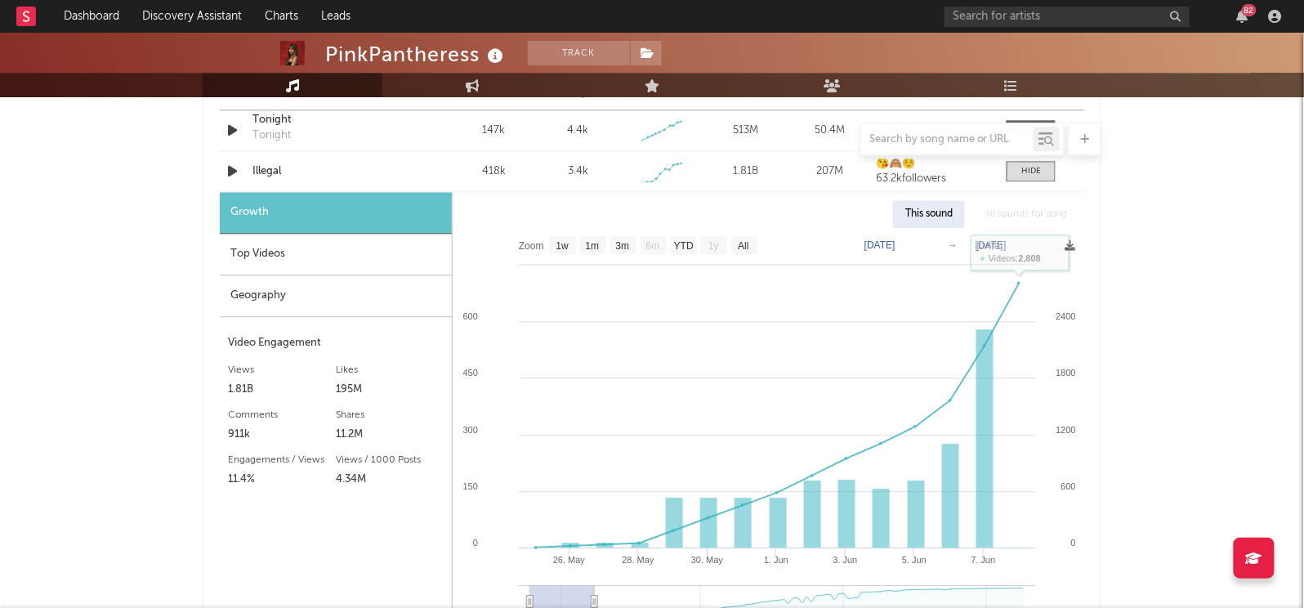
click at [1007, 245] on text "Jun 8, 2025" at bounding box center [991, 244] width 31 height 11
click at [1037, 243] on input "2025-06-08" at bounding box center [999, 245] width 76 height 16
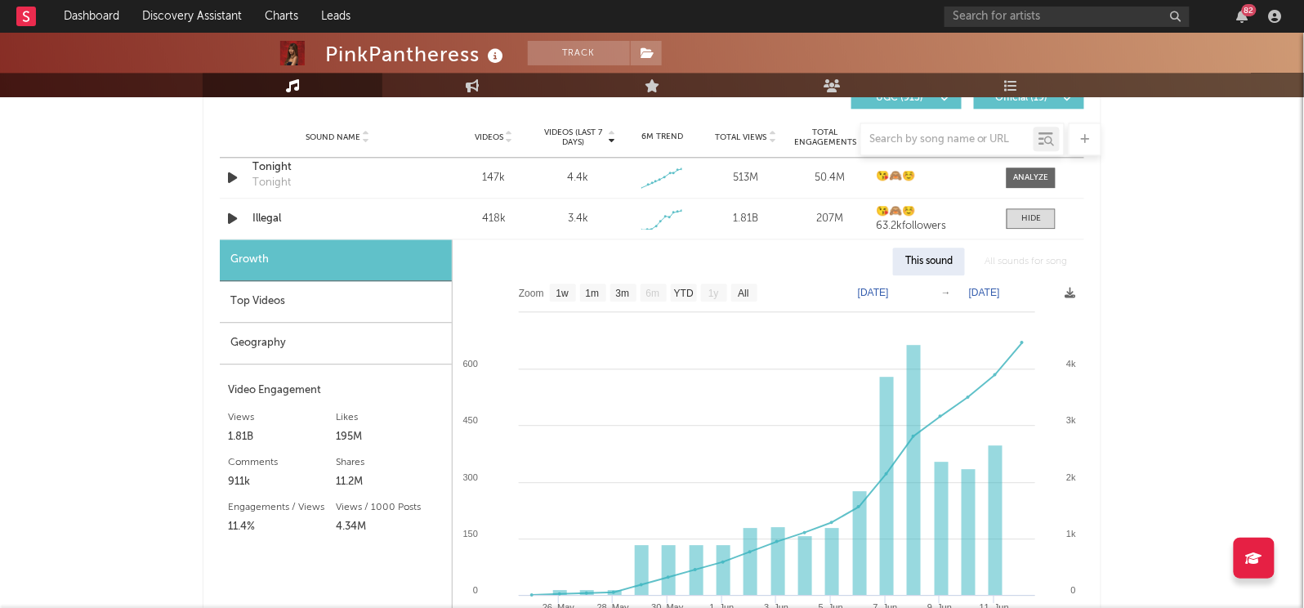
scroll to position [1174, 0]
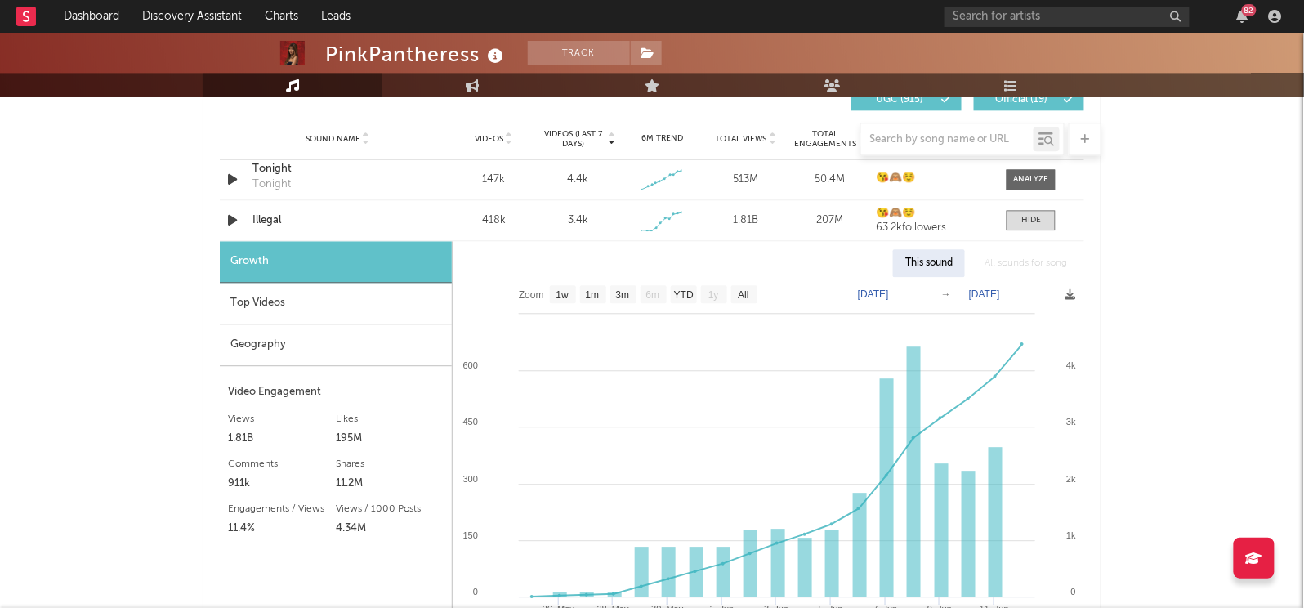
click at [1000, 293] on text "Jun 12, 2025" at bounding box center [984, 293] width 31 height 11
click at [1033, 294] on input "2025-06-12" at bounding box center [995, 294] width 76 height 16
type input "2025-06-22"
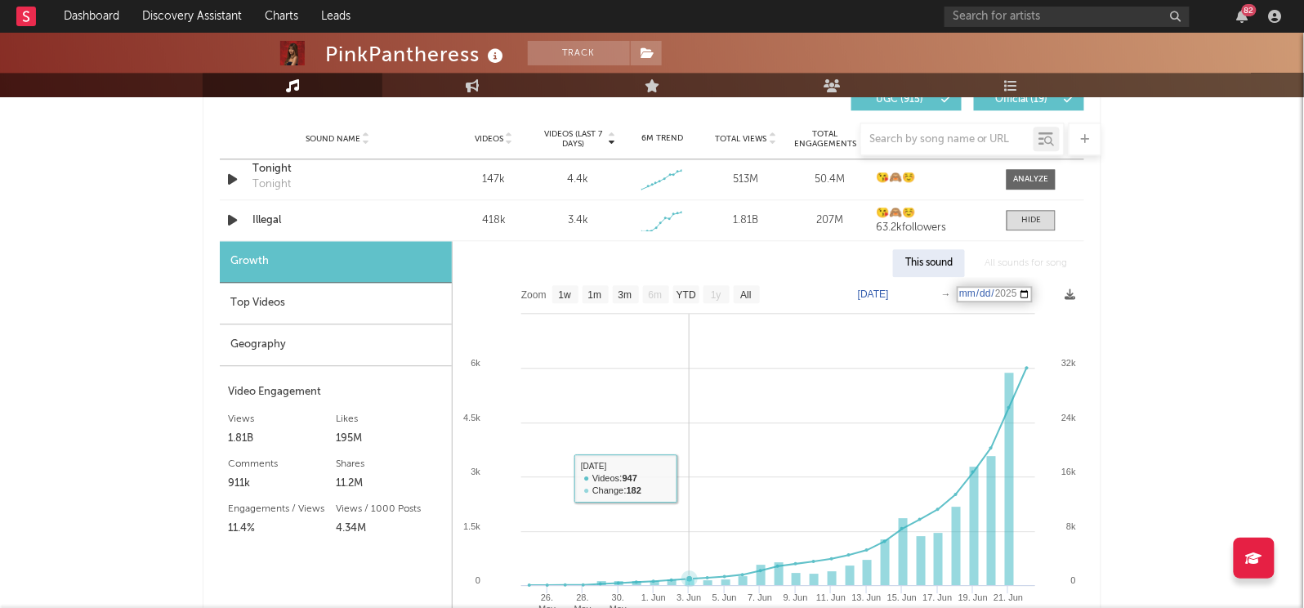
scroll to position [0, 0]
